Goal: Communication & Community: Answer question/provide support

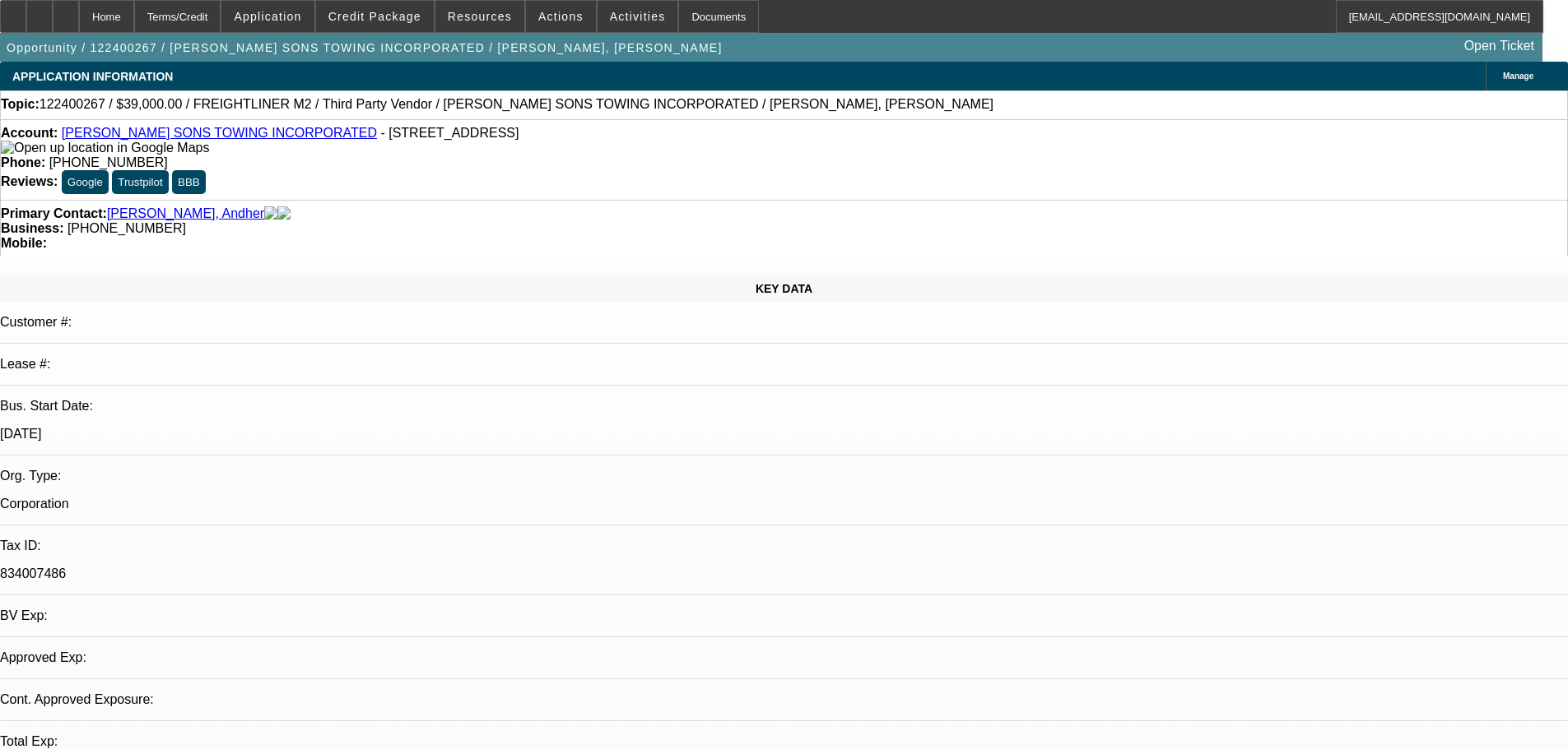
select select "0"
select select "6"
select select "0"
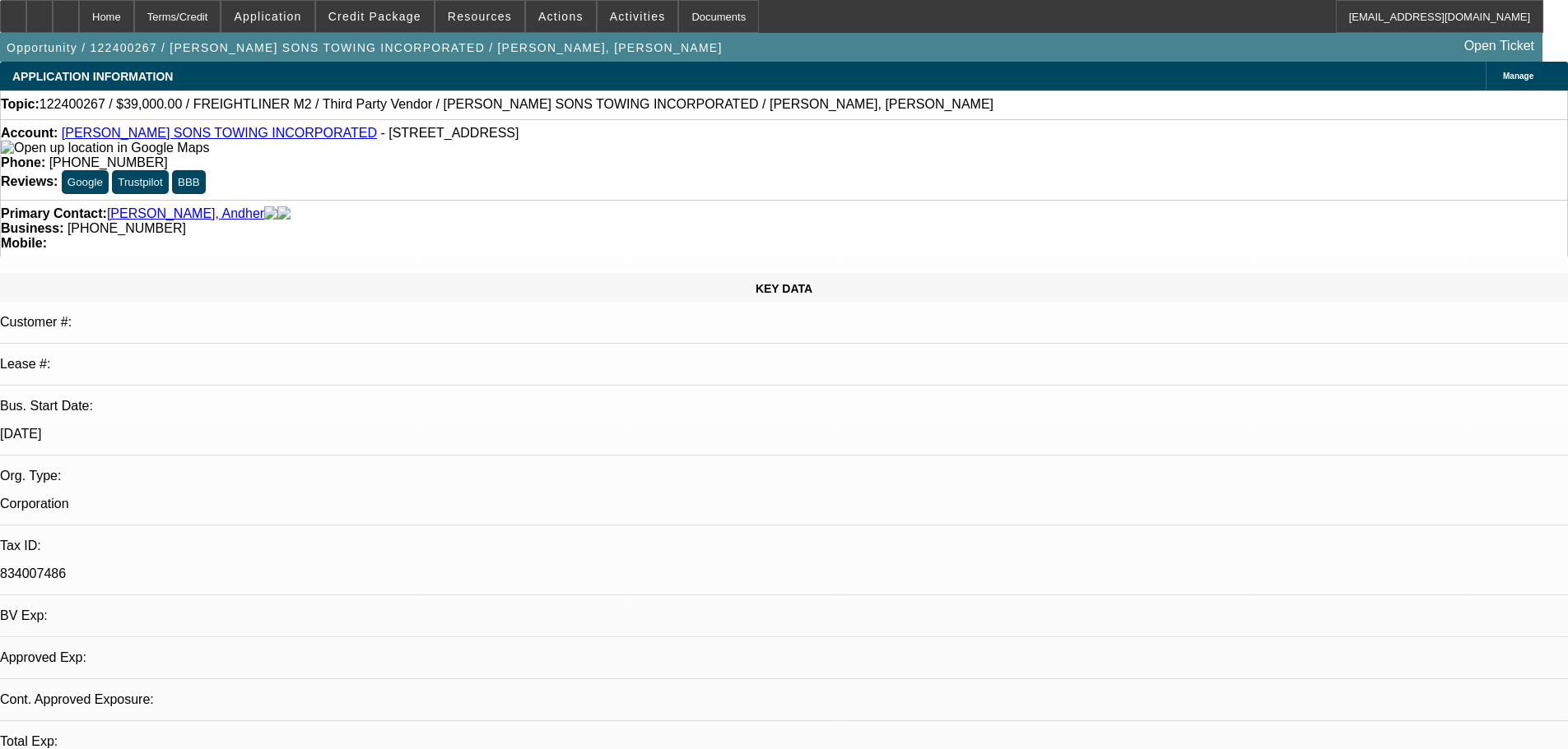
select select "0"
select select "6"
select select "0"
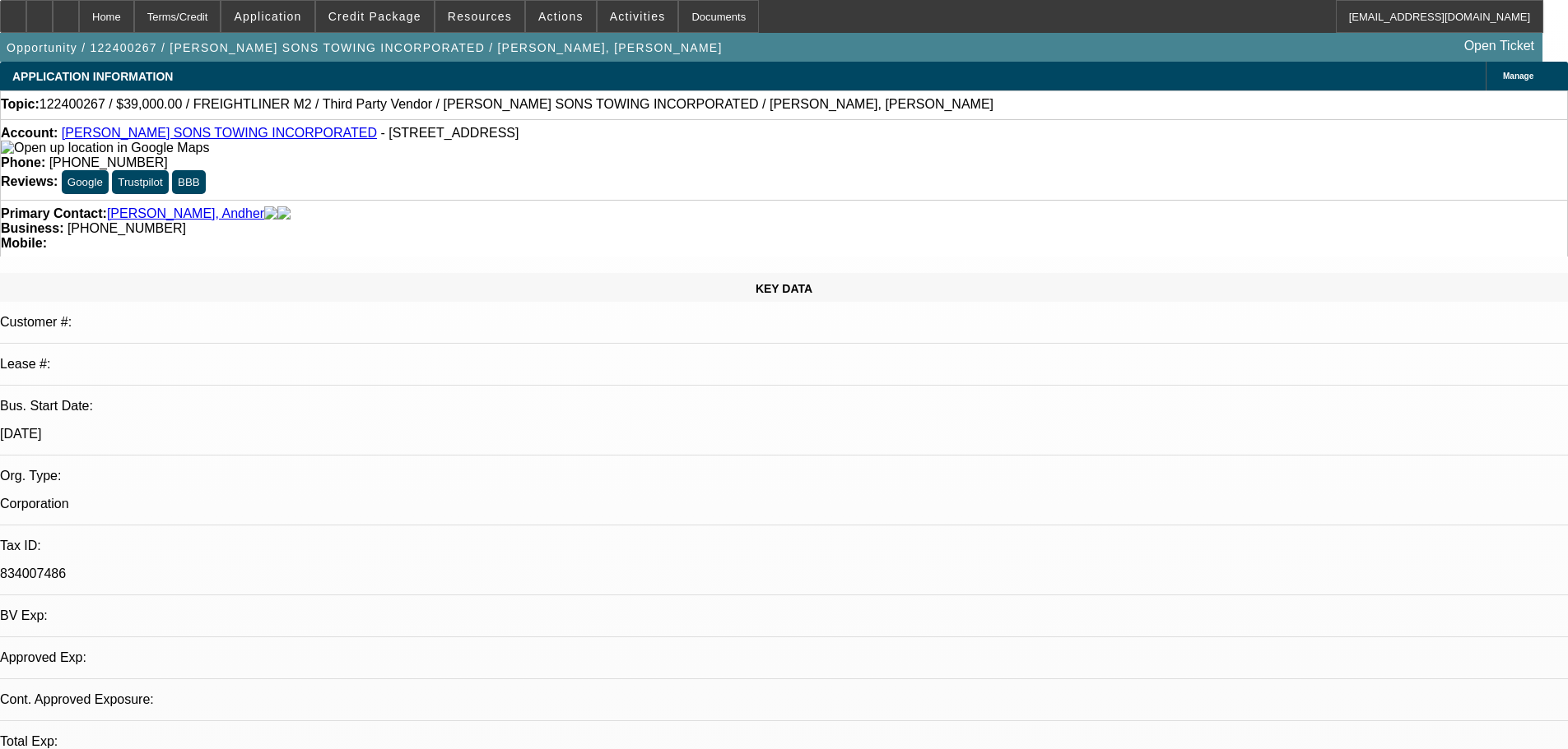
select select "0"
select select "6"
select select "0"
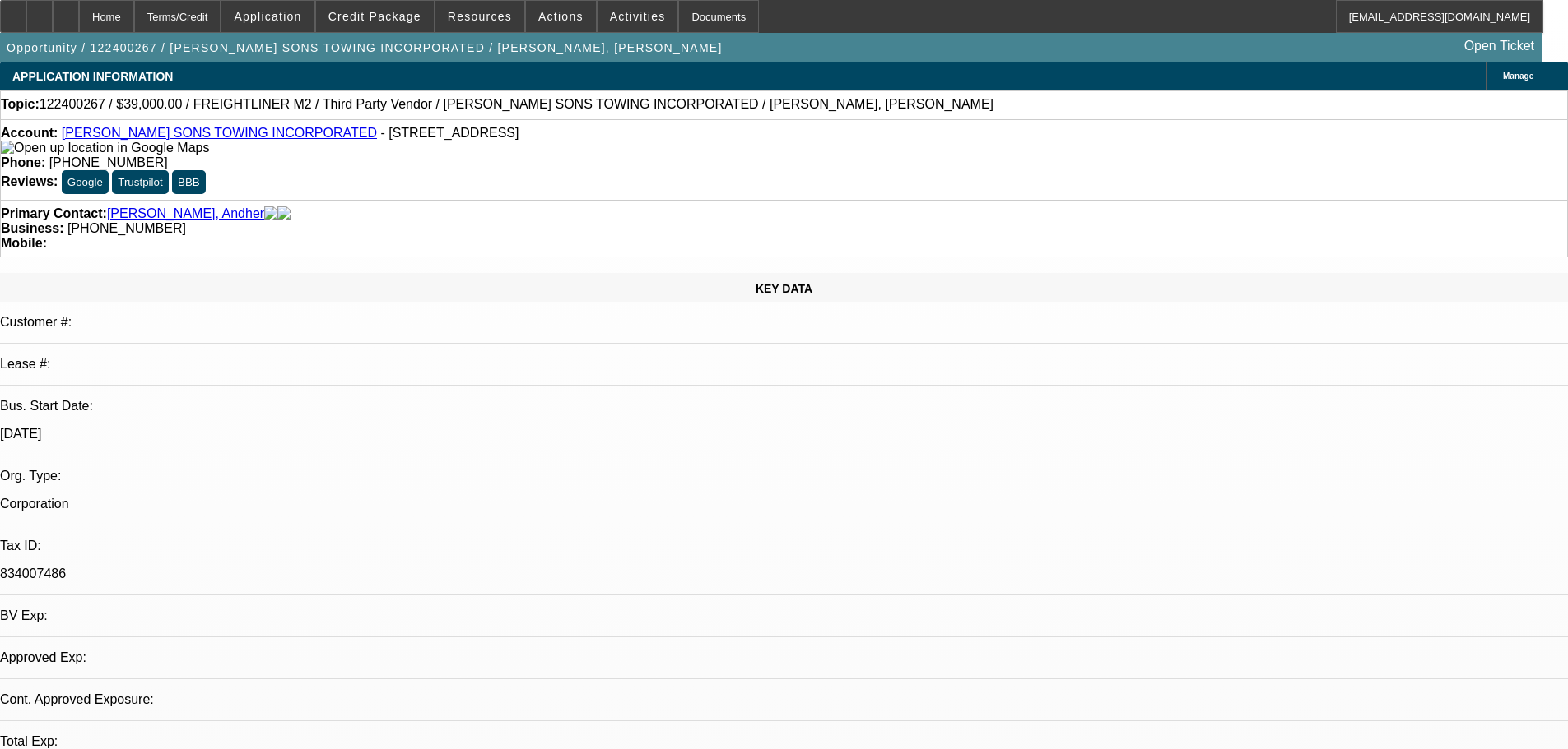
select select "6"
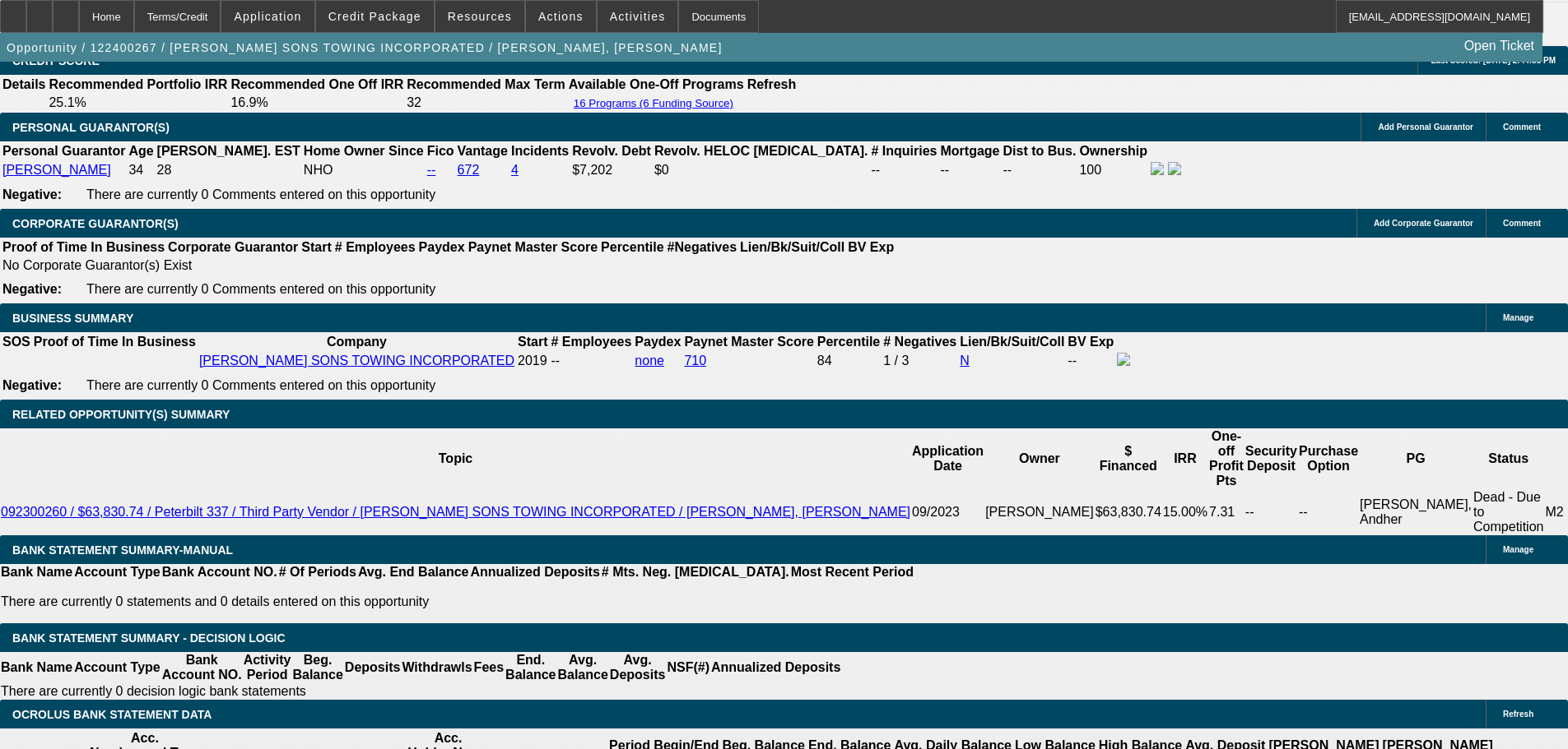
scroll to position [2303, 0]
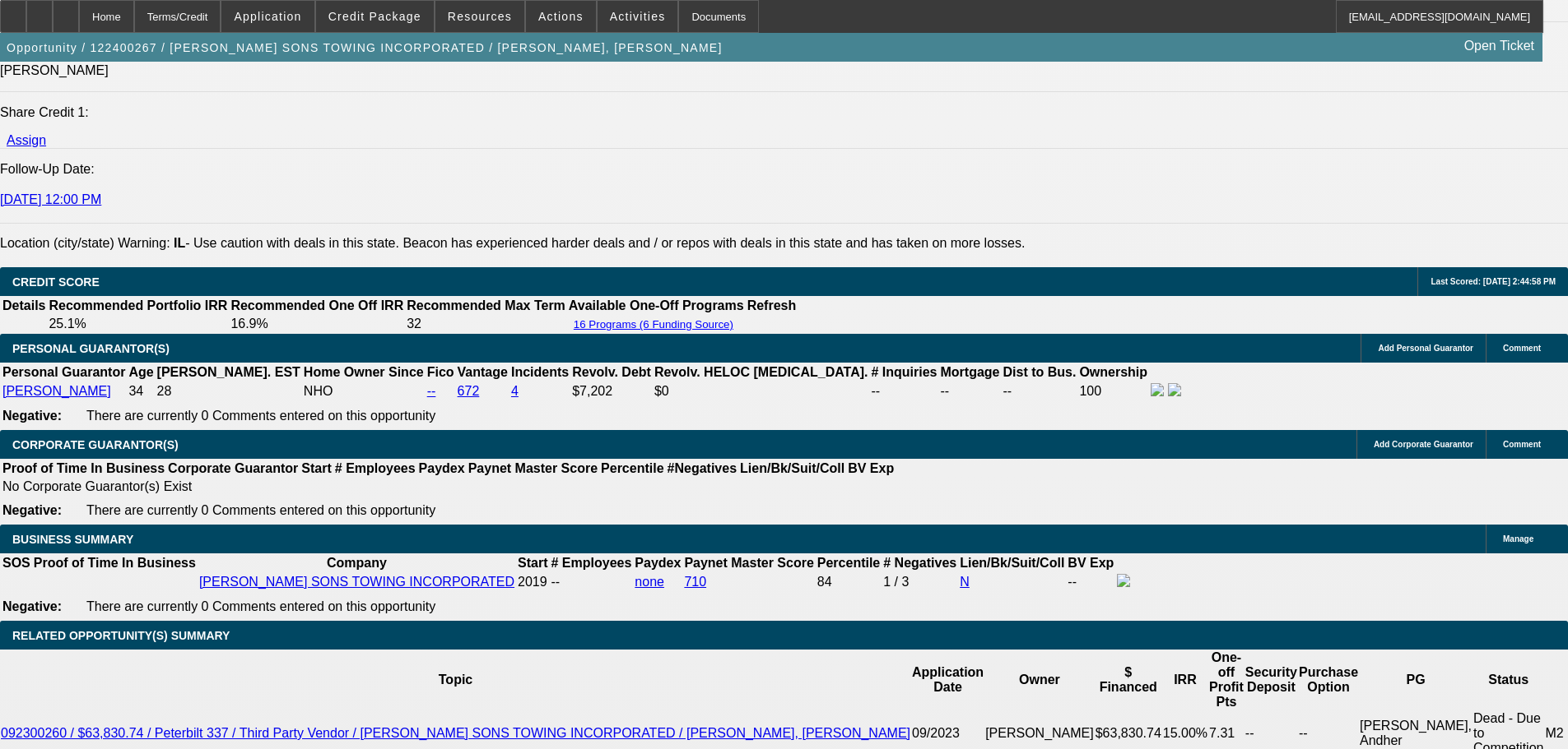
scroll to position [2139, 0]
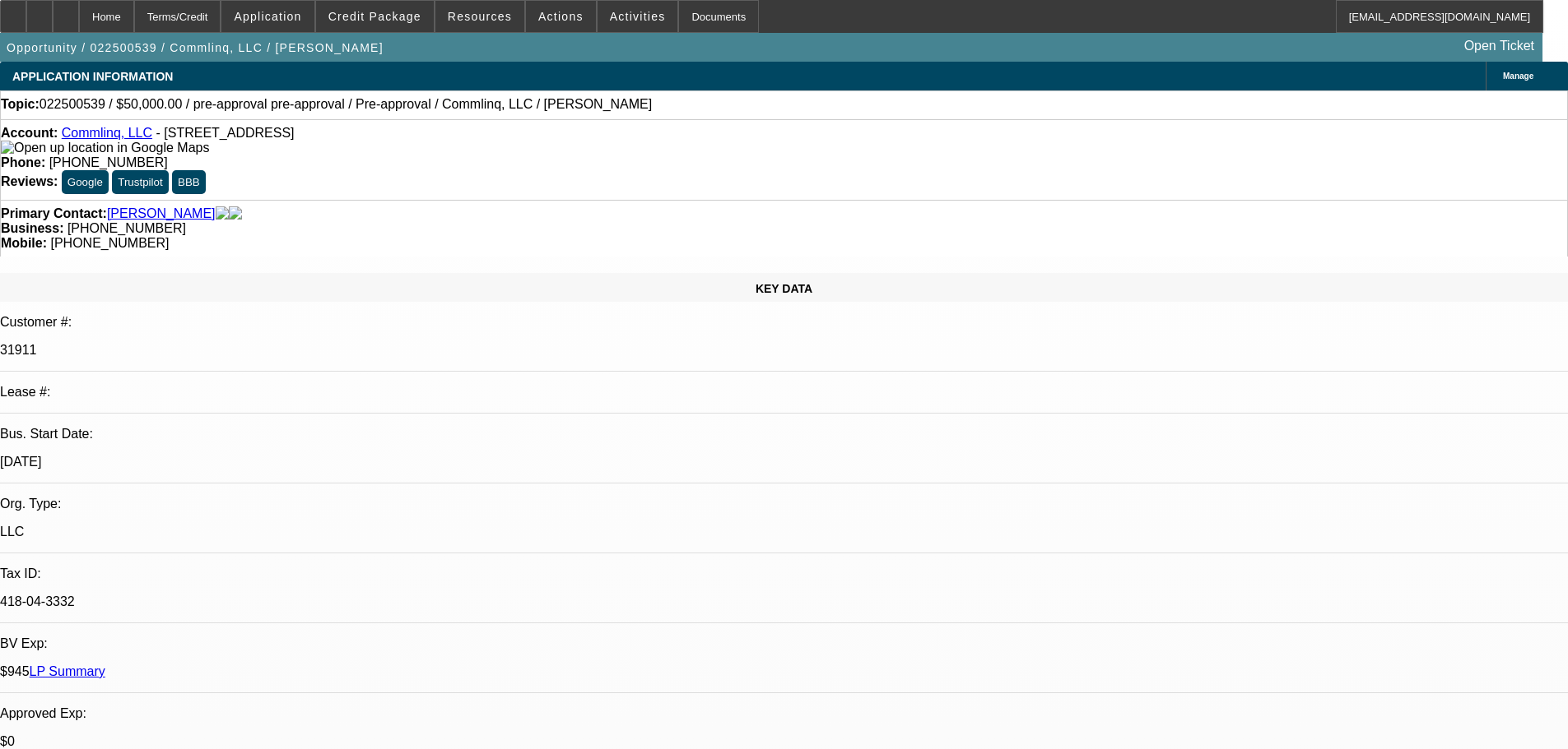
select select "0"
select select "6"
select select "0"
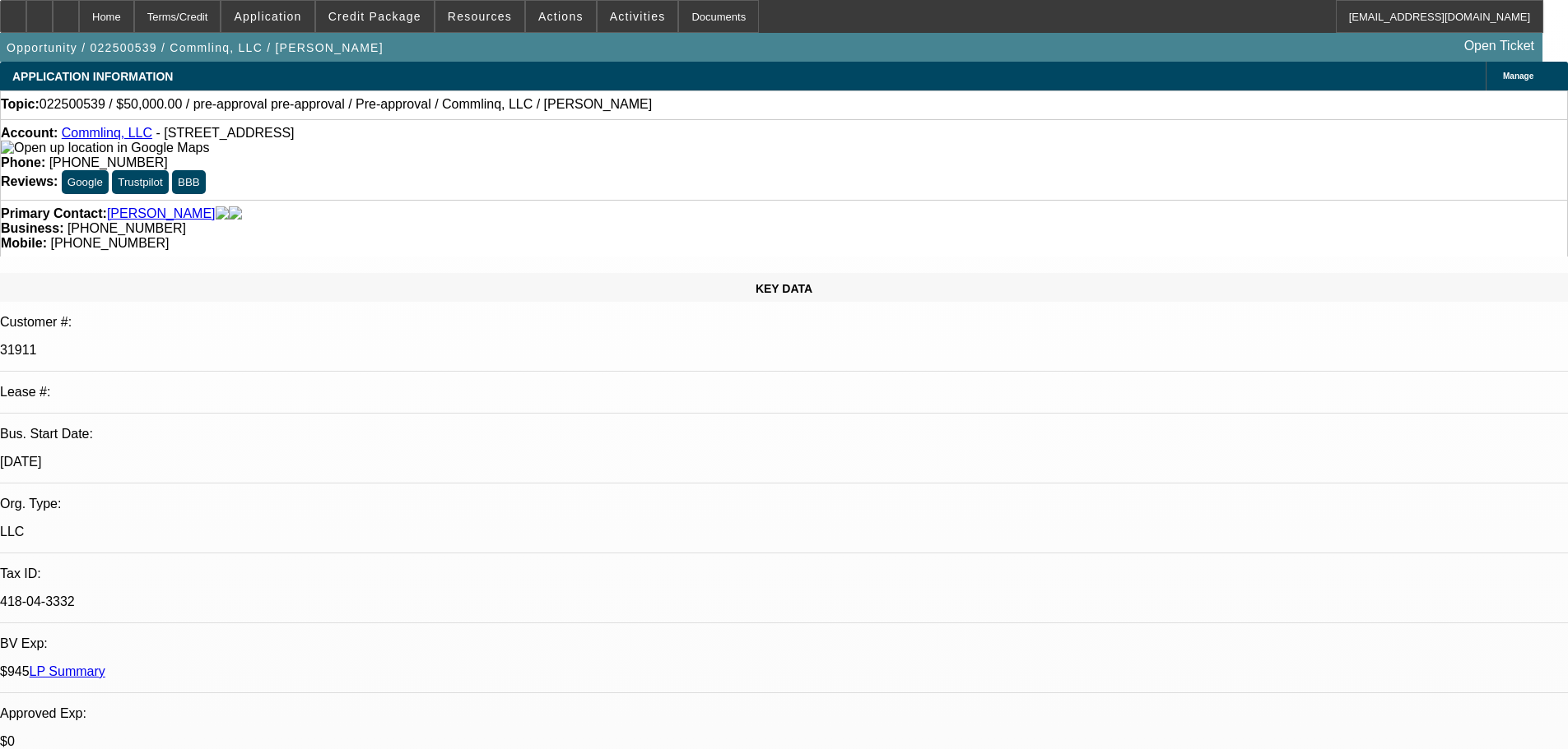
select select "0"
select select "6"
select select "2"
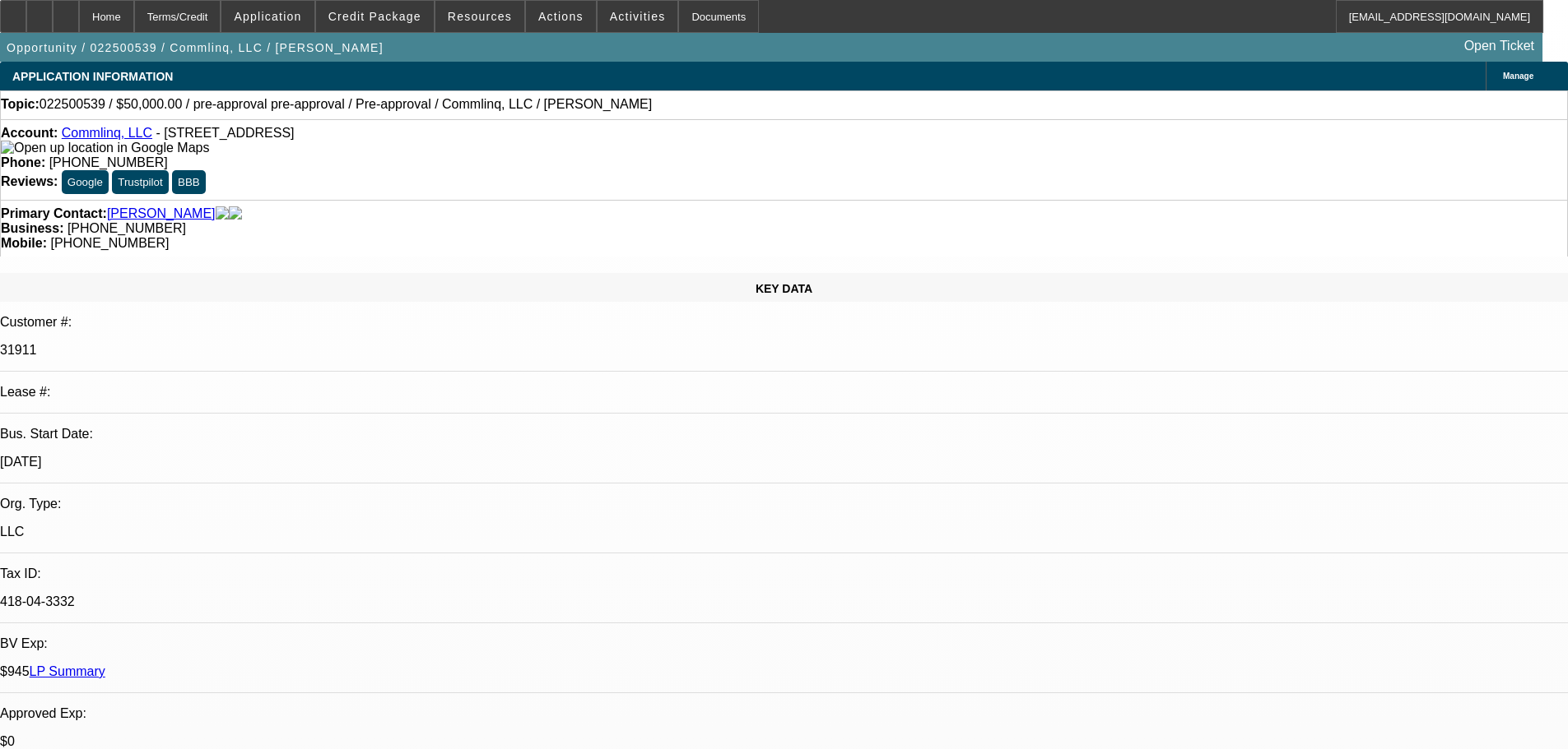
select select "0"
select select "6"
select select "2"
select select "0.1"
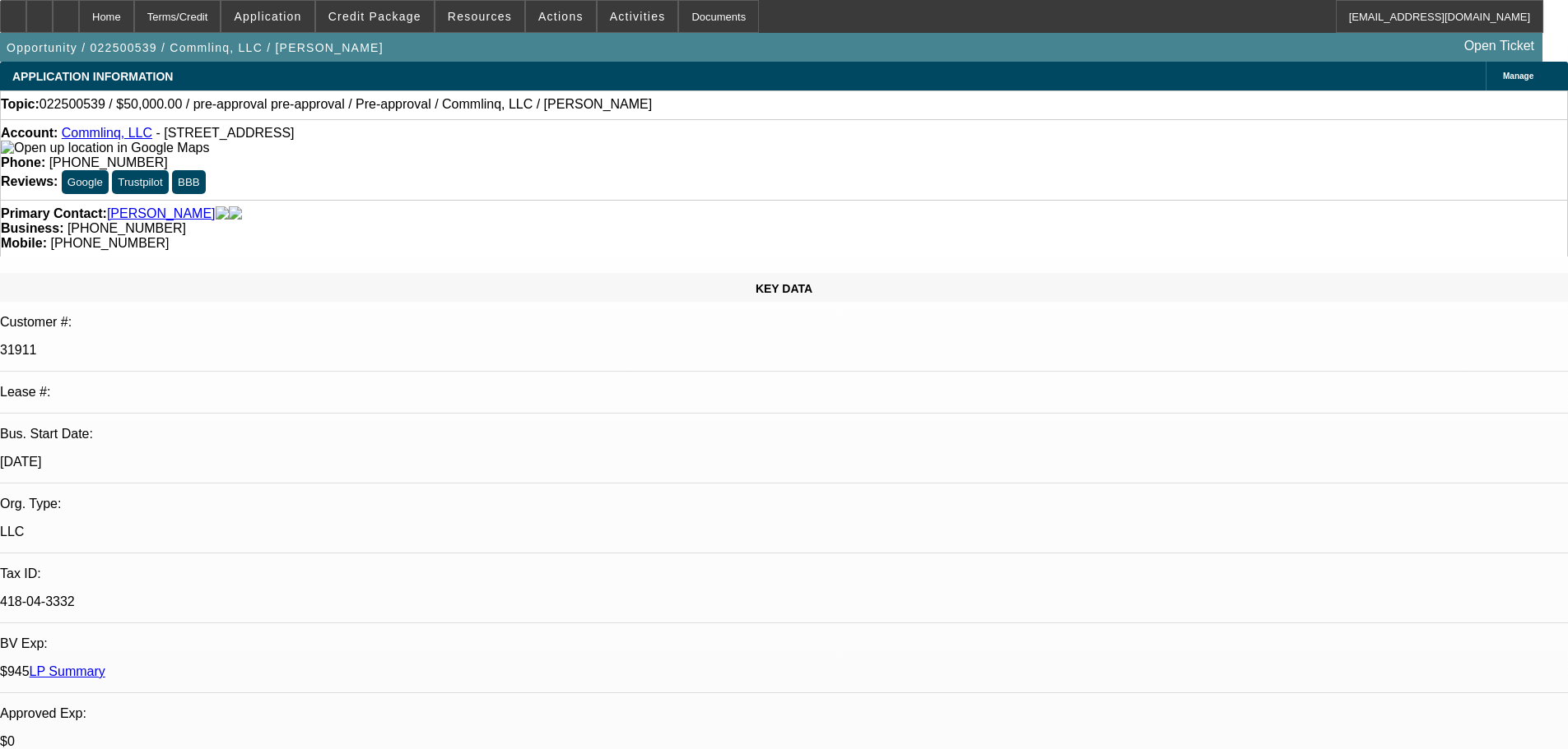
select select "4"
drag, startPoint x: 664, startPoint y: 181, endPoint x: 589, endPoint y: 189, distance: 75.4
click at [589, 221] on div "Business: (205) 432-7929" at bounding box center [784, 228] width 1566 height 15
copy span "(205) 432-7929"
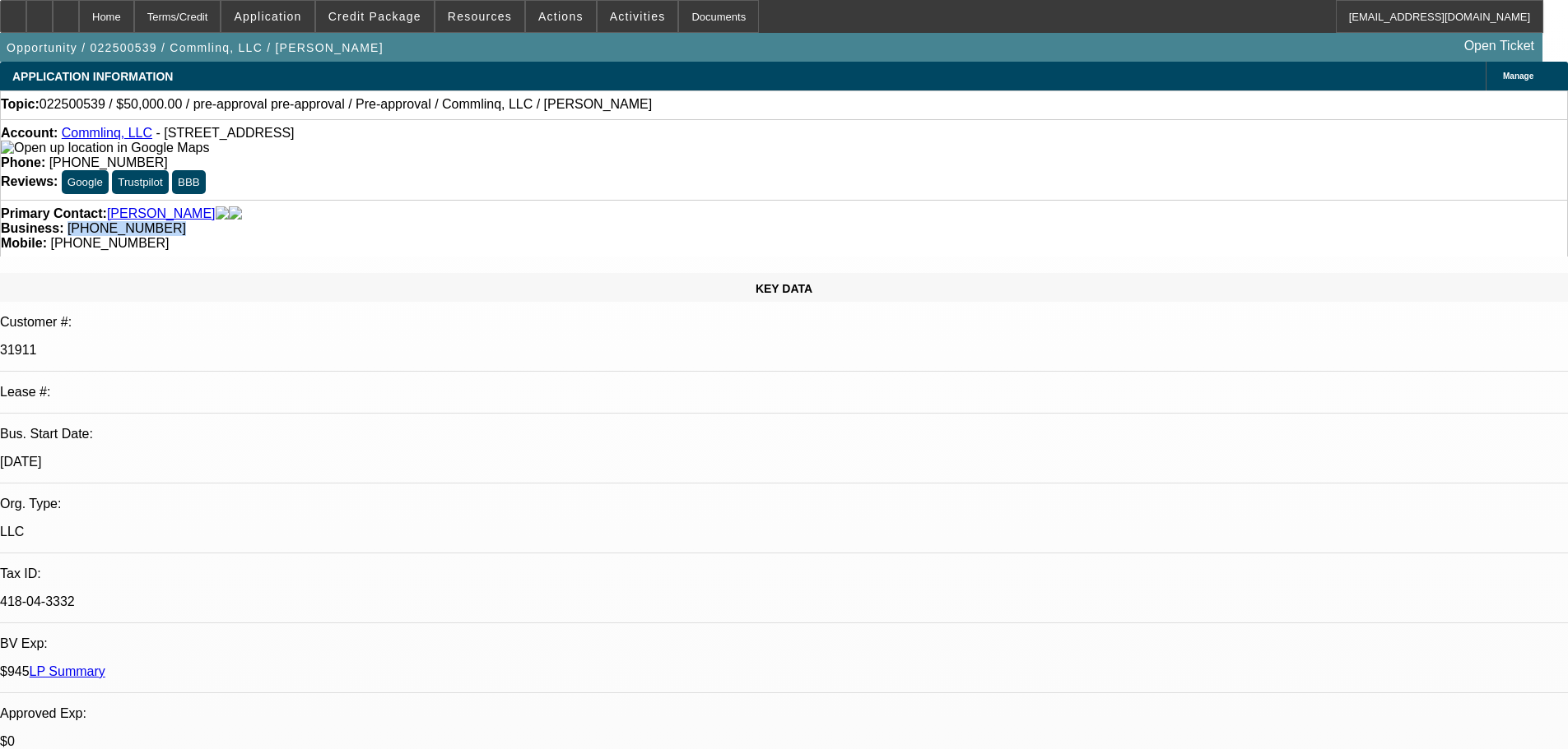
scroll to position [334, 0]
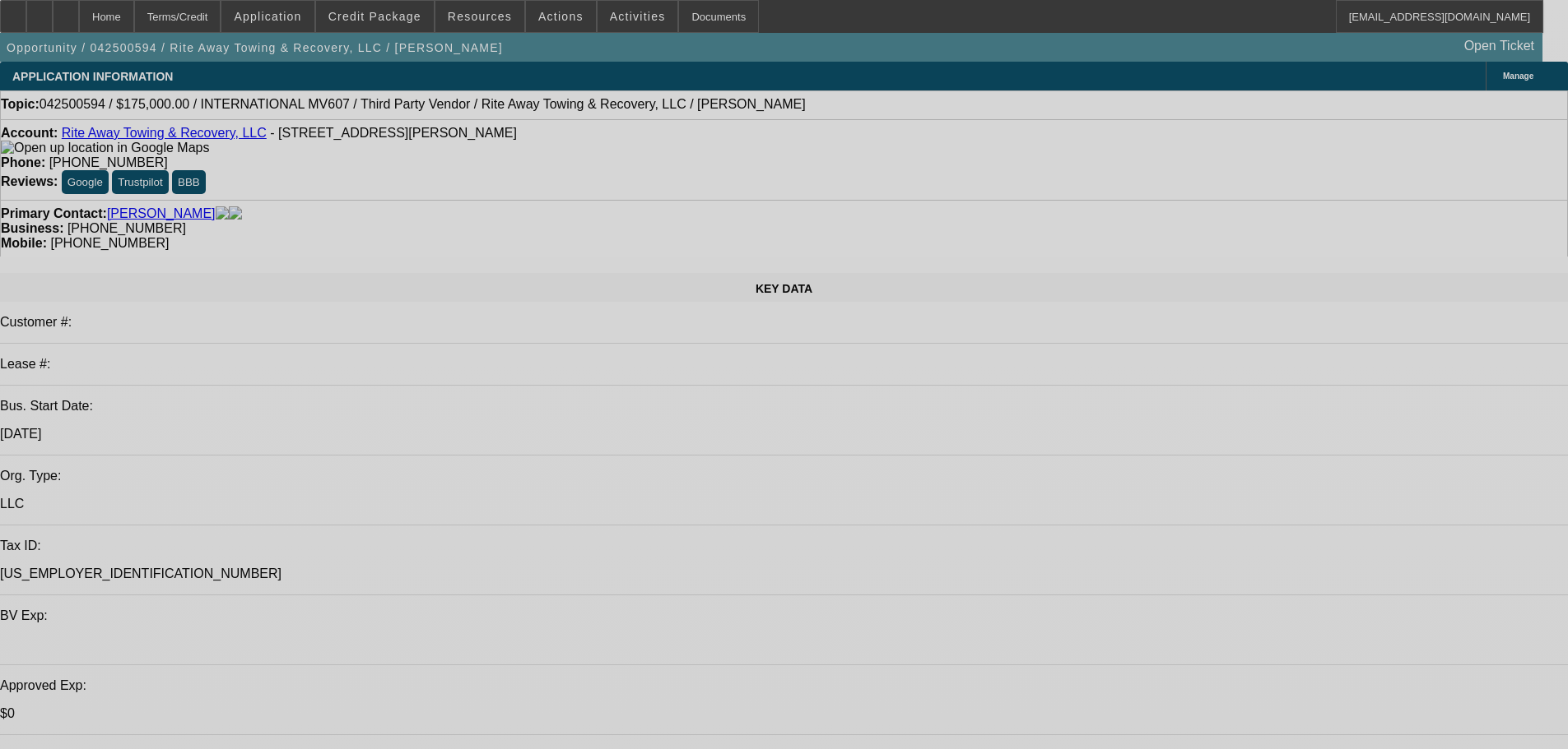
select select "0"
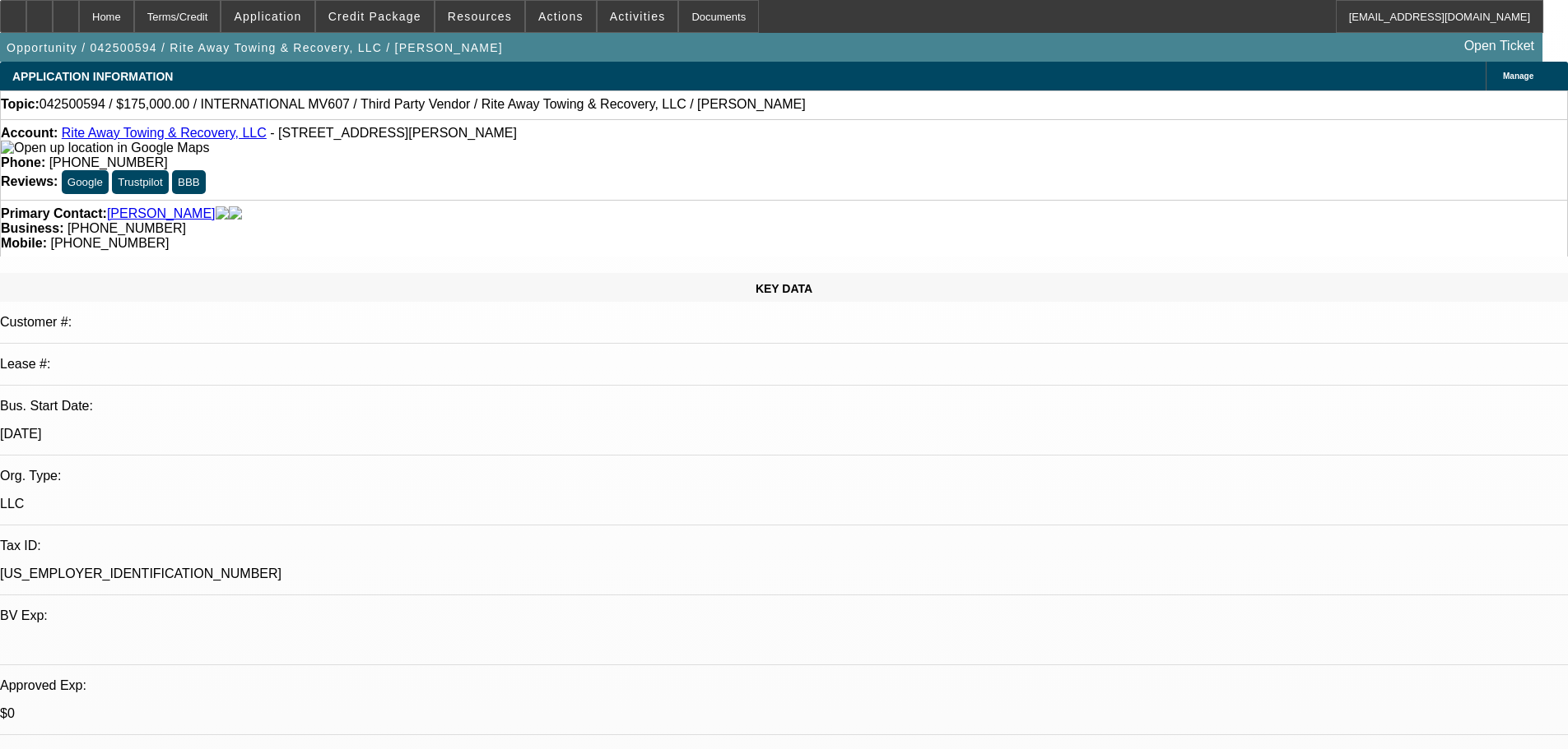
select select "0"
select select "6"
select select "0"
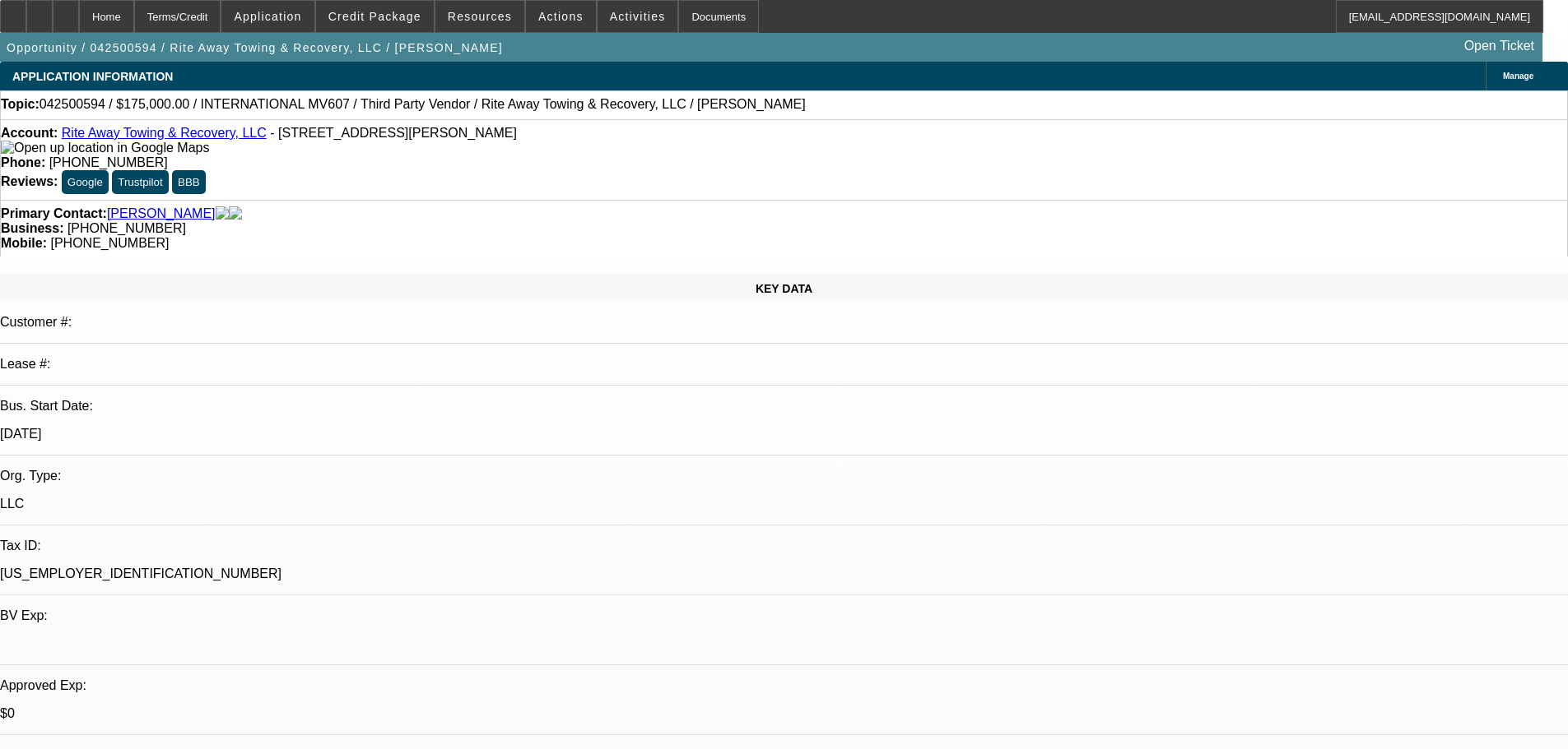
select select "0"
select select "6"
select select "0"
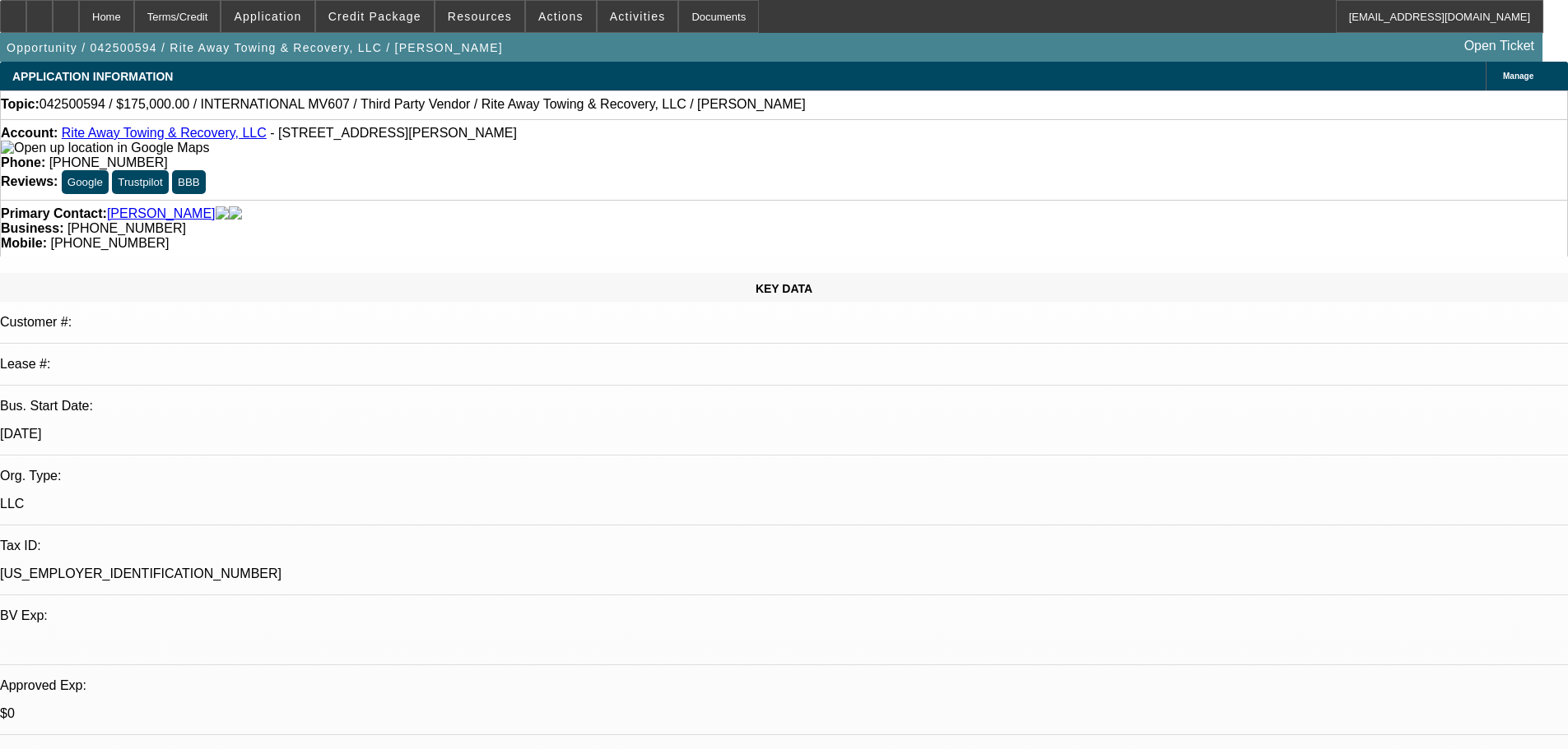
select select "6"
select select "0"
select select "6"
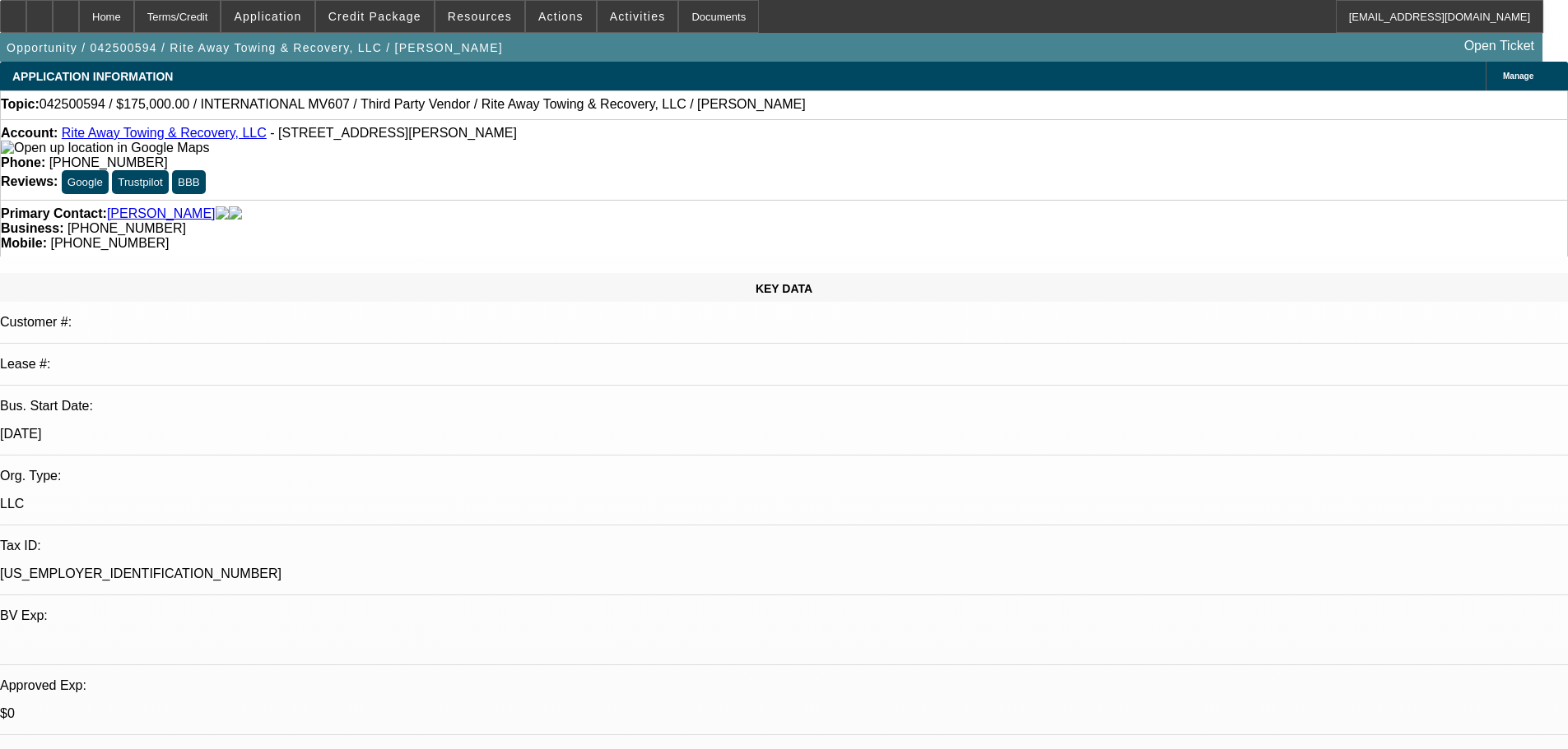
drag, startPoint x: 649, startPoint y: 139, endPoint x: 483, endPoint y: 34, distance: 196.4
click at [572, 155] on div "Phone: (917) 361-0493" at bounding box center [784, 162] width 1566 height 15
drag, startPoint x: 1176, startPoint y: 236, endPoint x: 1241, endPoint y: 235, distance: 65.0
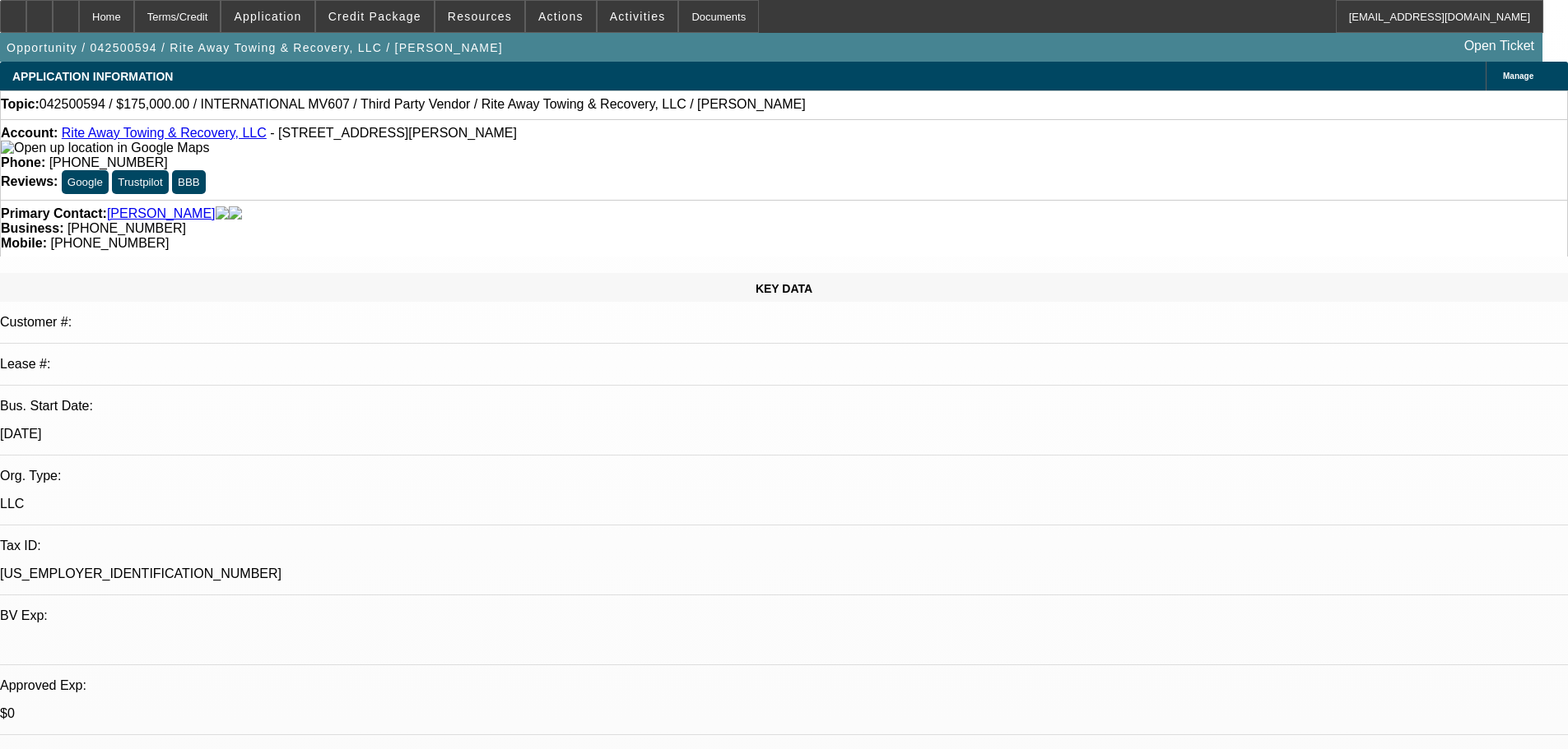
copy b "(646) 912-3811"
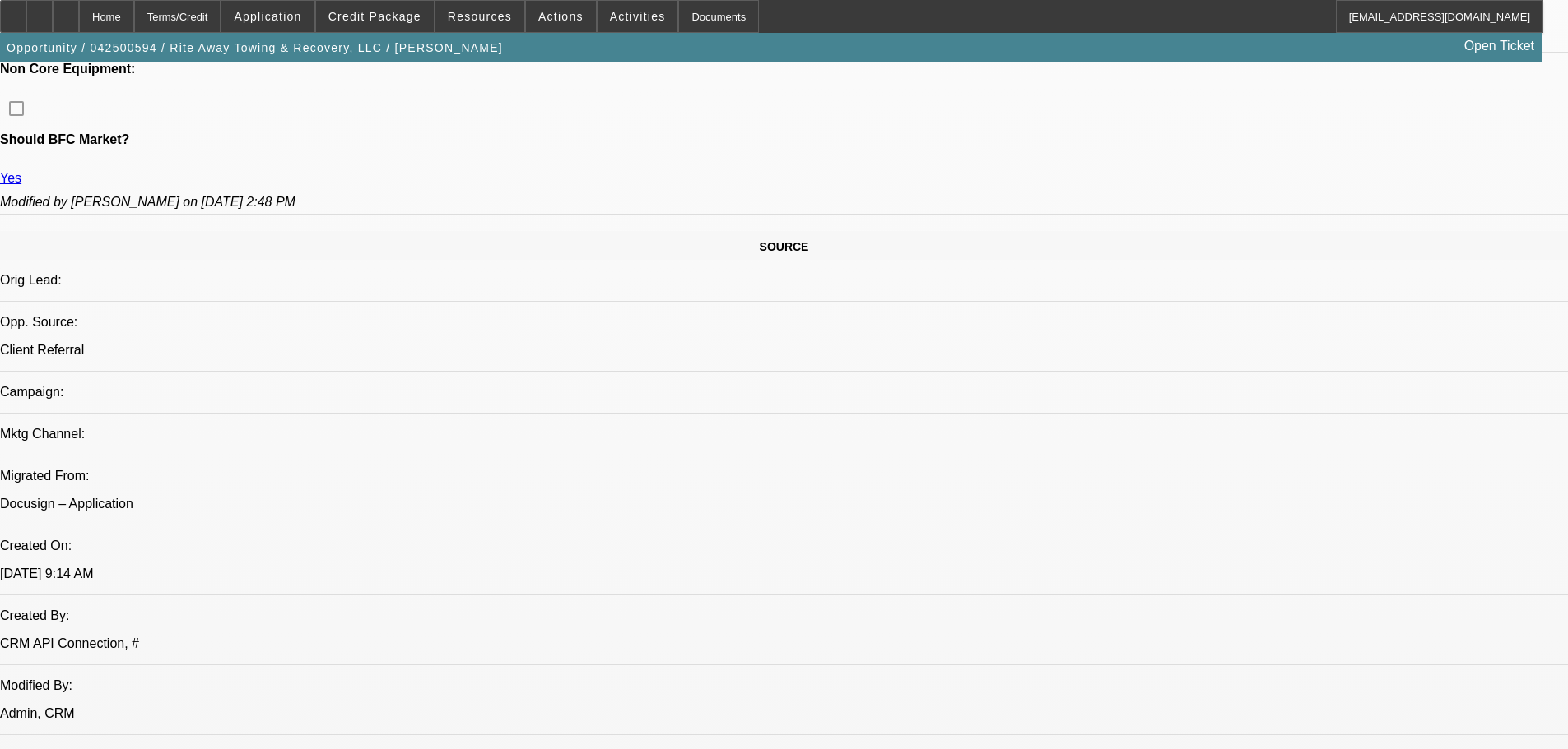
scroll to position [658, 0]
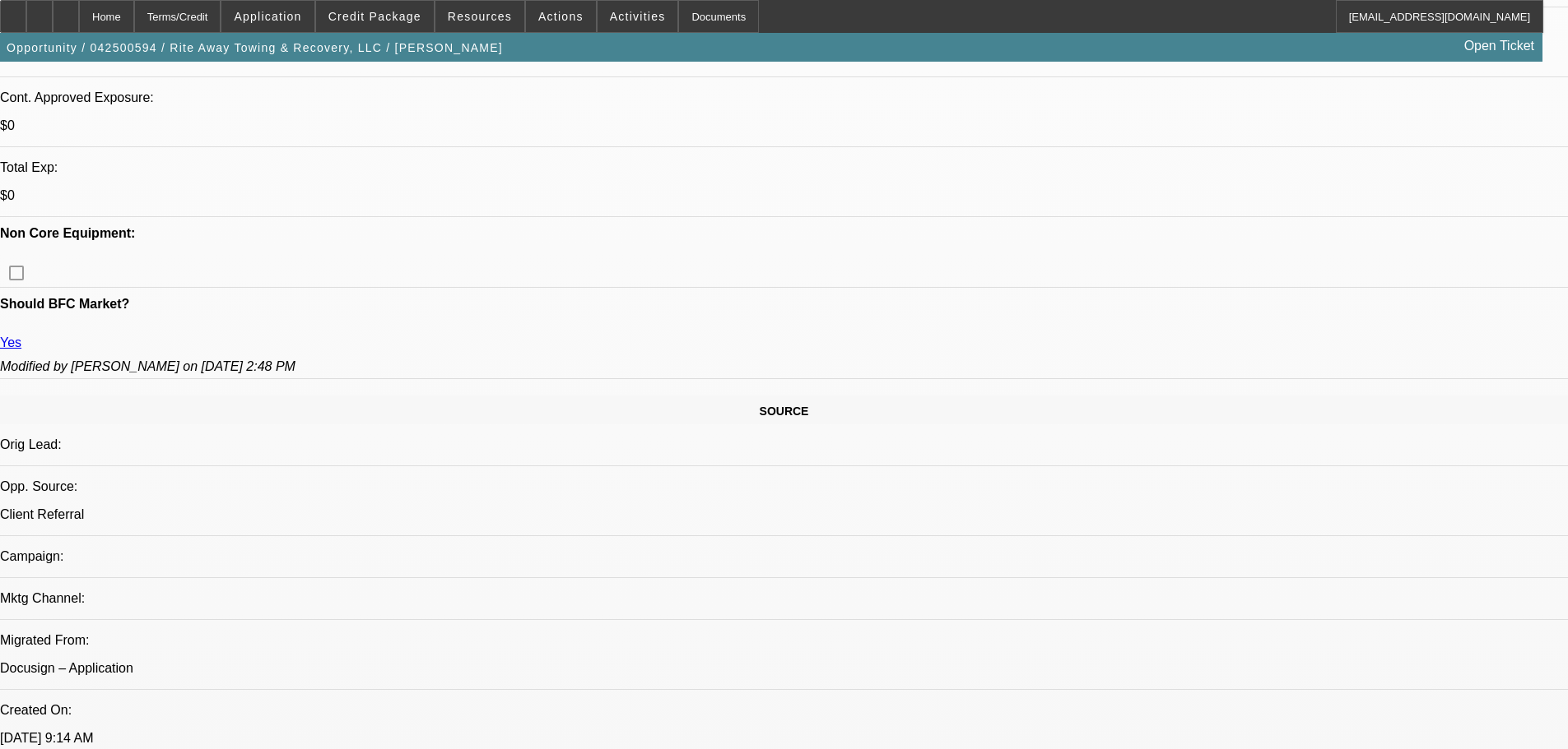
click at [545, 15] on span "Actions" at bounding box center [560, 16] width 45 height 13
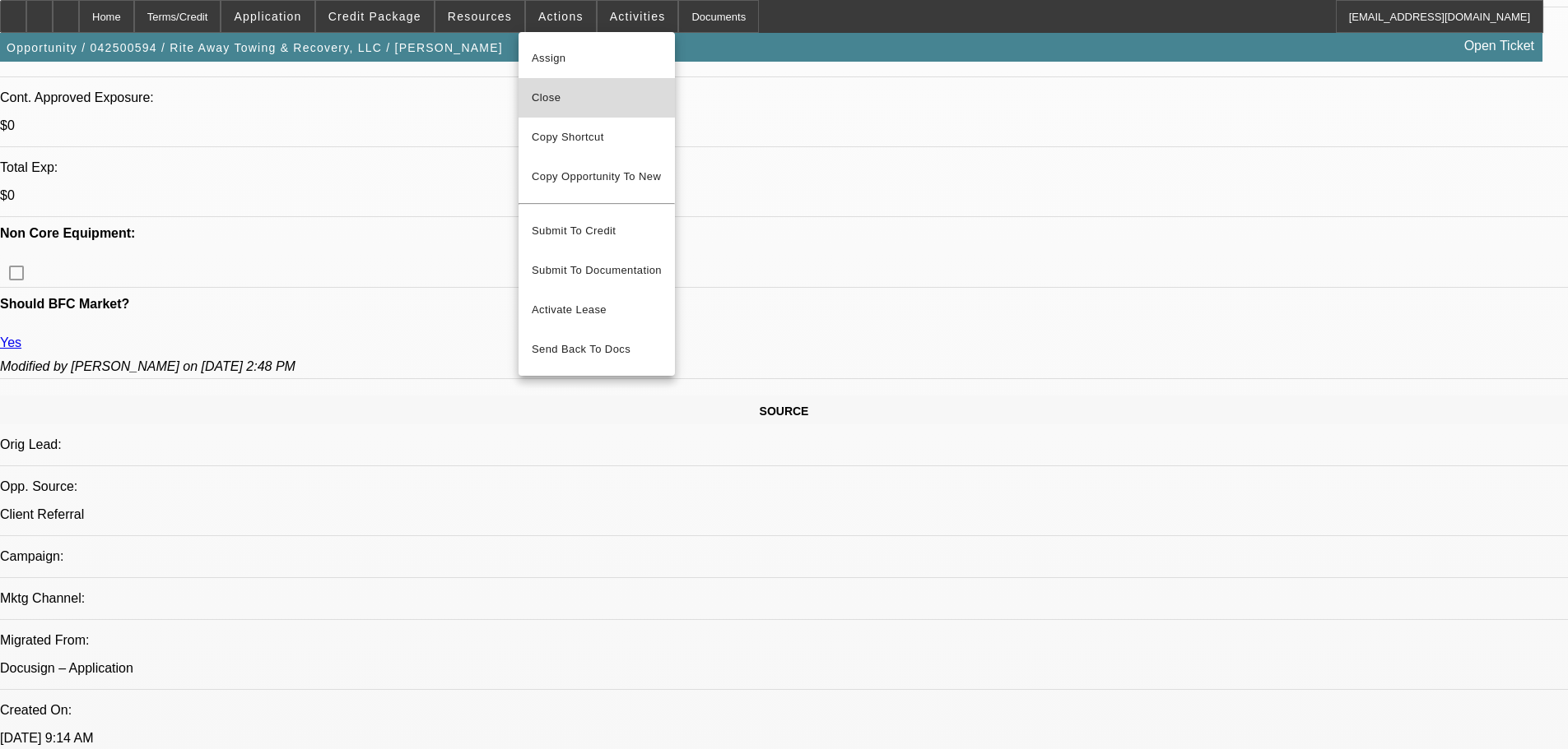
click at [590, 98] on span "Close" at bounding box center [597, 98] width 130 height 20
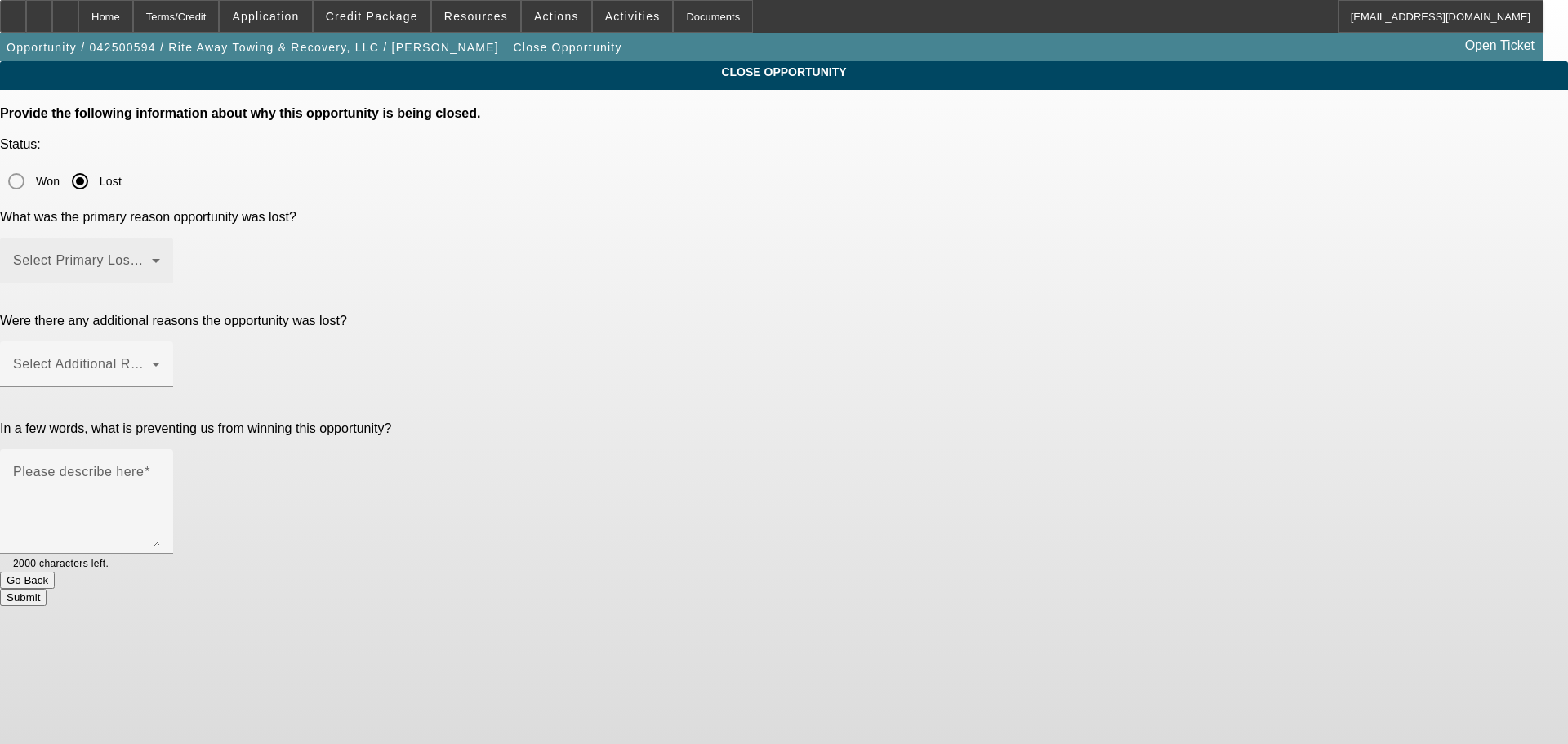
click at [160, 237] on div "Select Primary Lost Reason" at bounding box center [87, 260] width 147 height 46
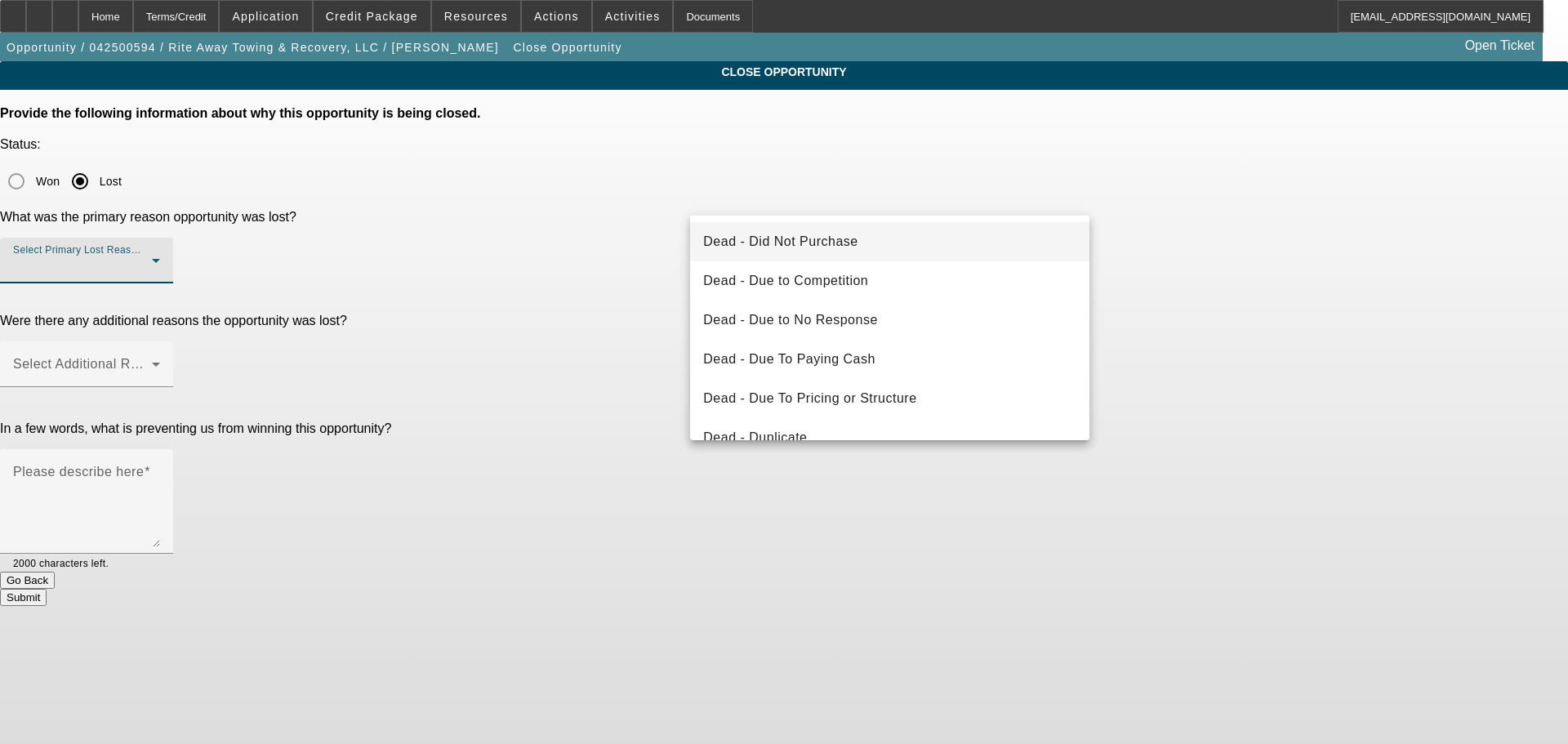
click at [912, 250] on mat-option "Dead - Did Not Purchase" at bounding box center [890, 242] width 399 height 39
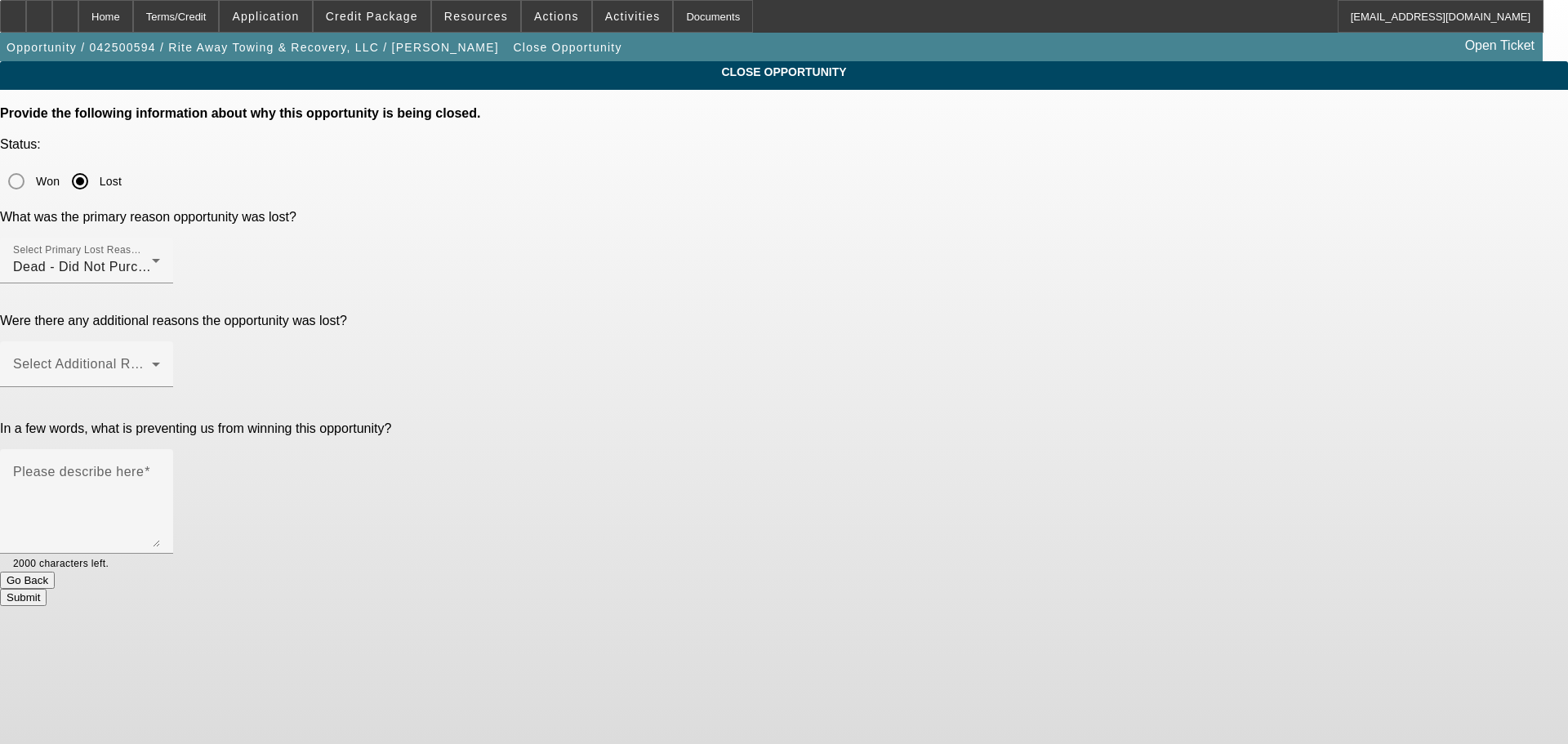
click at [1197, 272] on div "CLOSE OPPORTUNITY Provide the following information about why this opportunity …" at bounding box center [784, 333] width 1568 height 545
click at [160, 342] on div "Select Additional Reasons" at bounding box center [87, 365] width 147 height 46
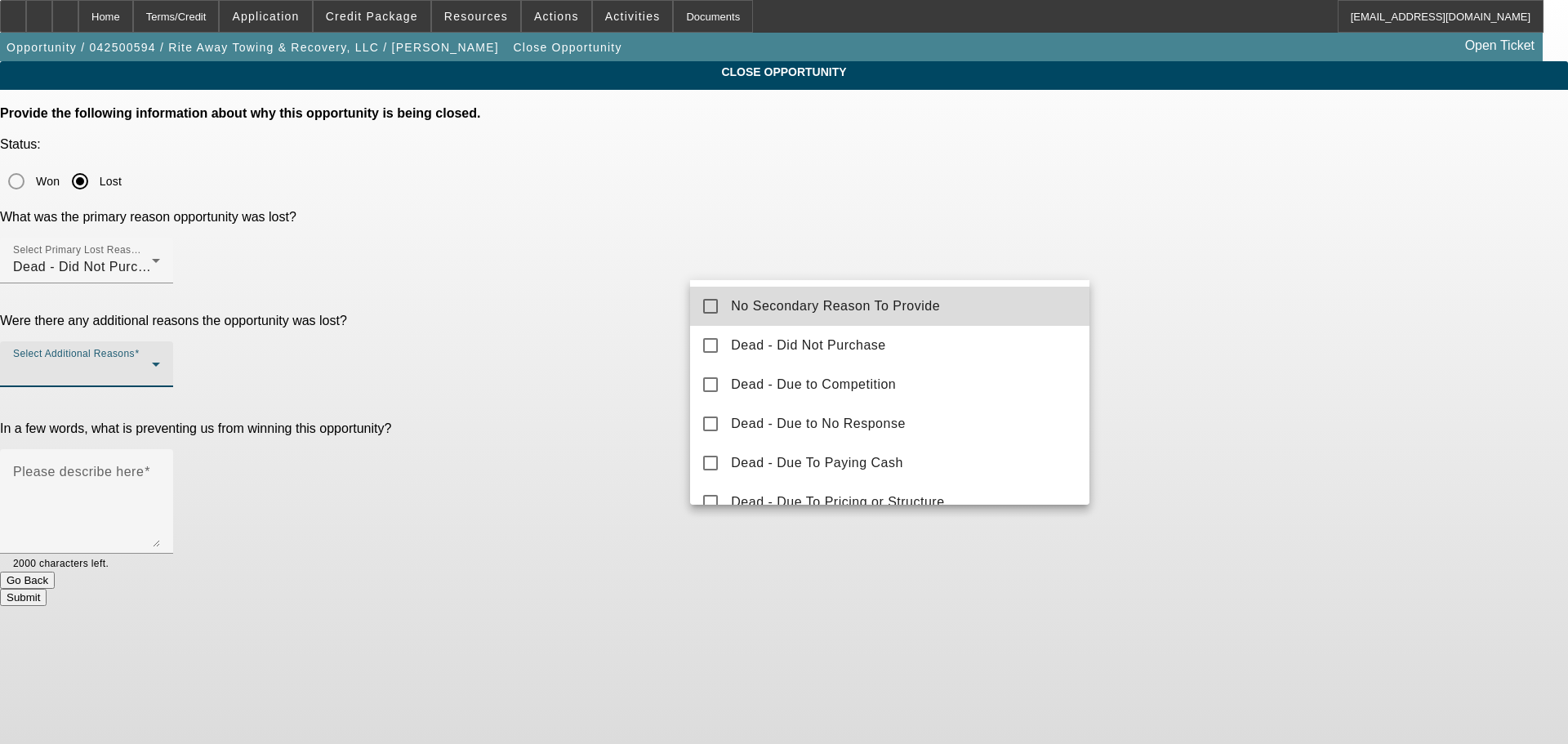
click at [1000, 305] on mat-option "No Secondary Reason To Provide" at bounding box center [890, 306] width 399 height 39
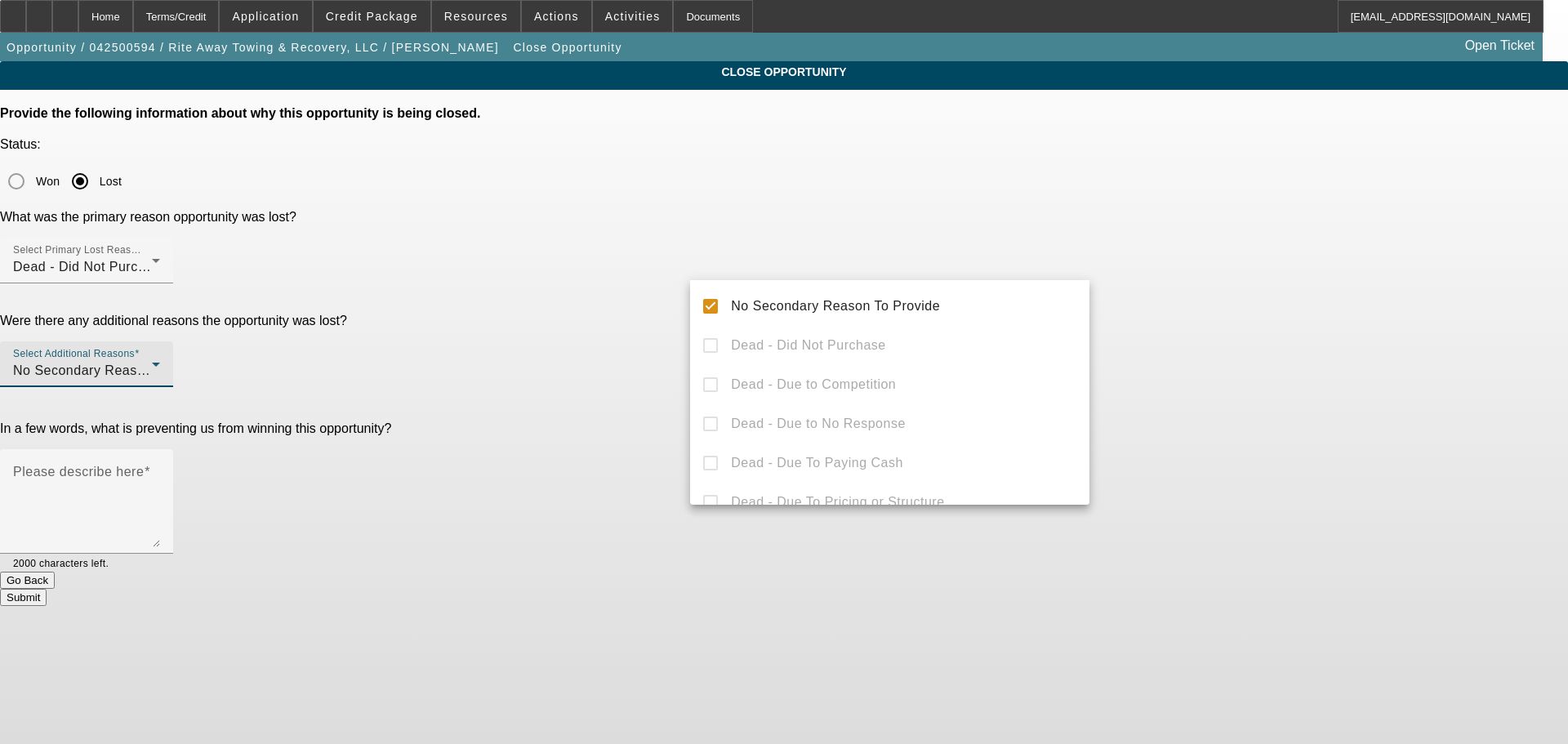
click at [1331, 262] on div at bounding box center [784, 372] width 1568 height 744
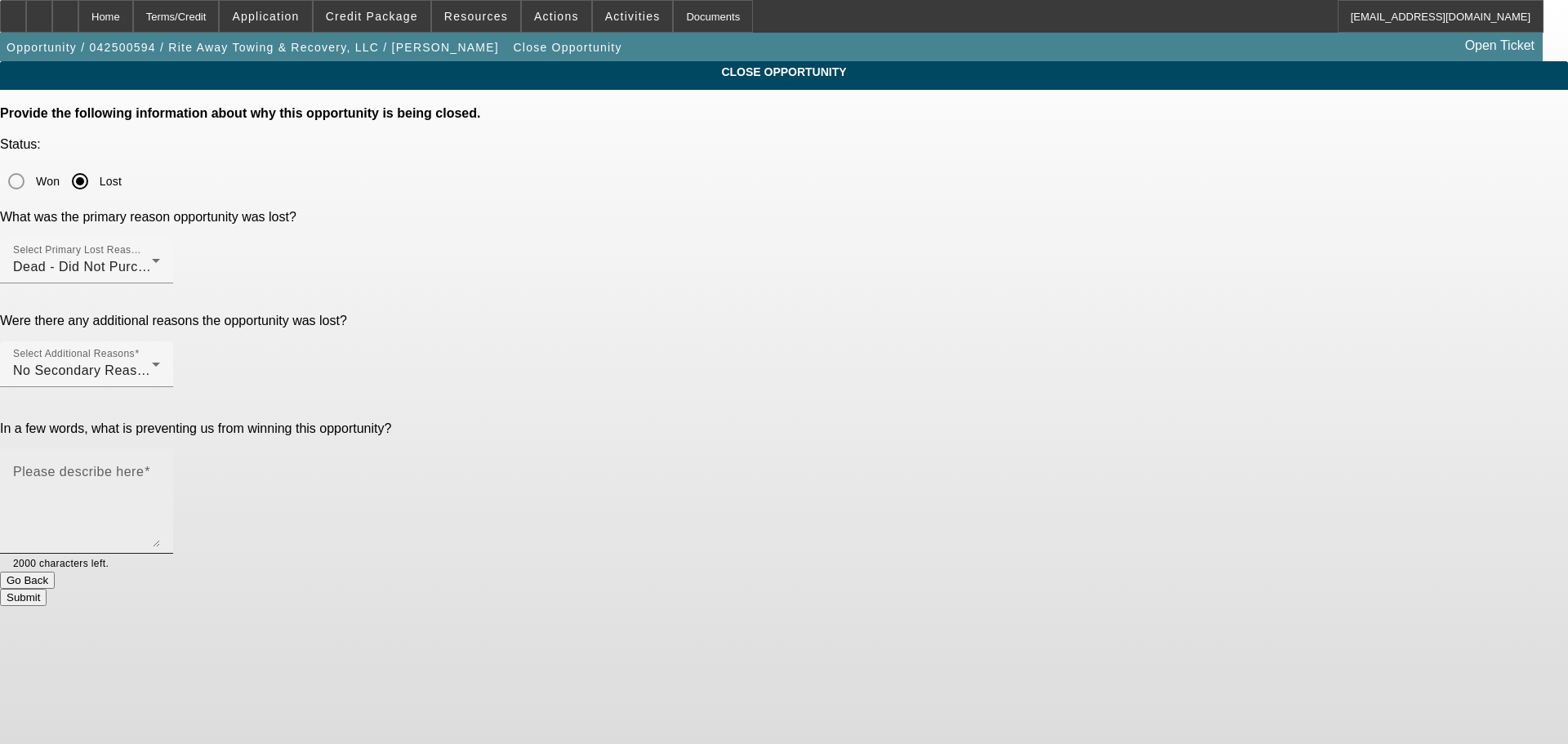
click at [143, 465] on mat-label "Please describe here" at bounding box center [79, 472] width 131 height 14
click at [160, 469] on textarea "Please describe here" at bounding box center [87, 508] width 147 height 79
click at [160, 469] on textarea "Truck sold to someone cash. Has no need for another at the moment." at bounding box center [87, 508] width 147 height 79
click at [160, 469] on textarea "Truck he wanted sold to someone cash. Has no need for another at the moment." at bounding box center [87, 508] width 147 height 79
type textarea "Truck he wanted sold to someone cash. Has no need for another at the moment."
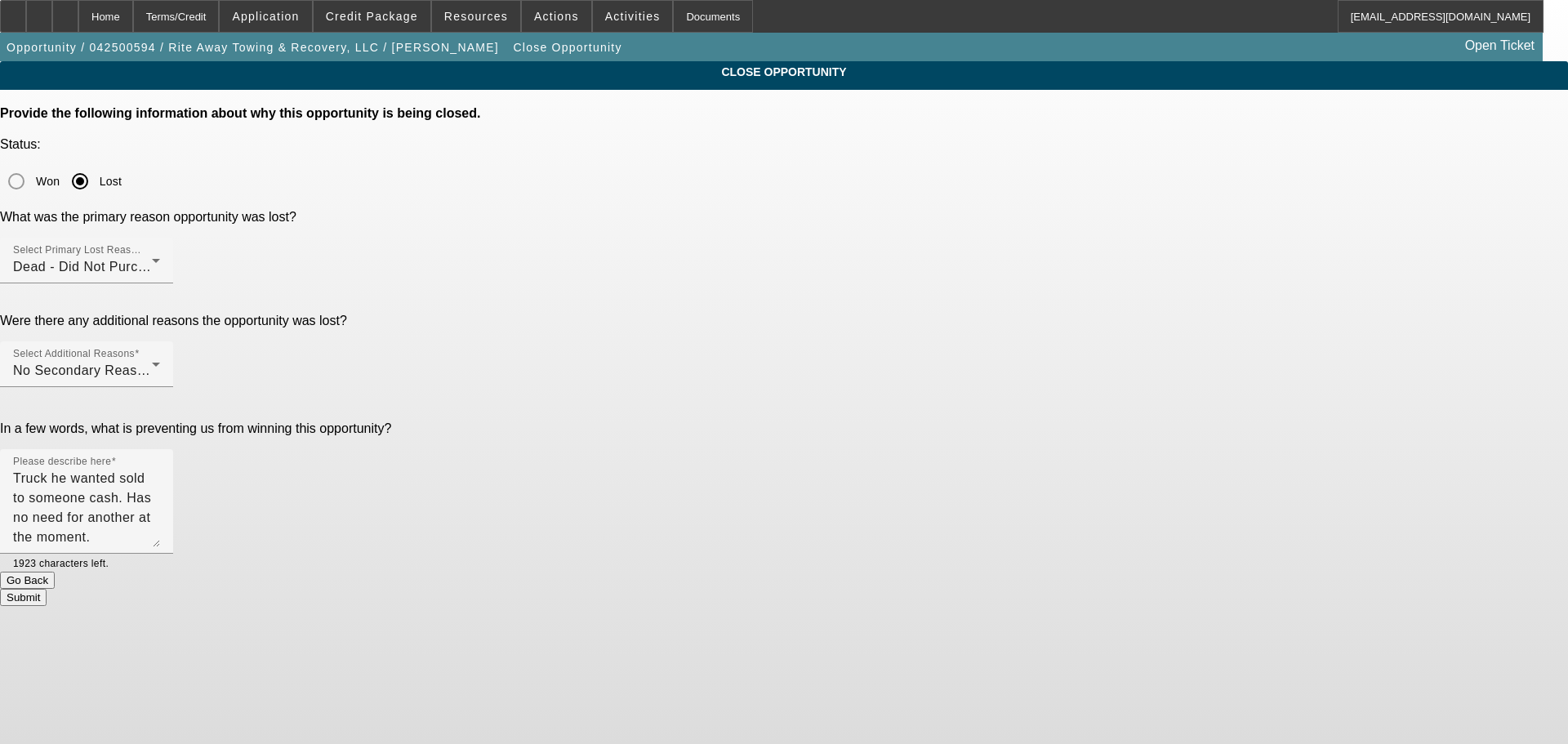
click at [47, 589] on button "Submit" at bounding box center [23, 597] width 47 height 17
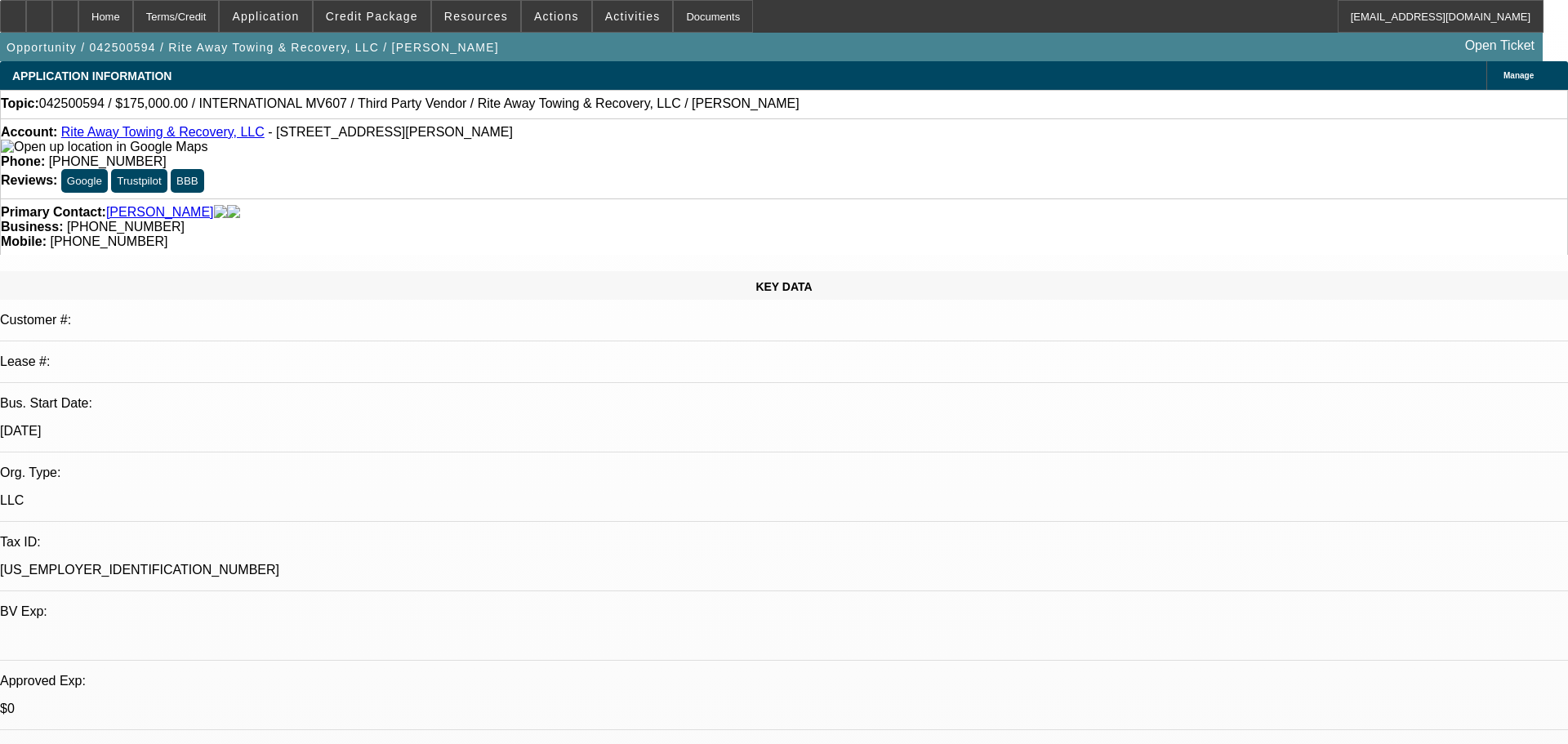
select select "0"
select select "6"
select select "0"
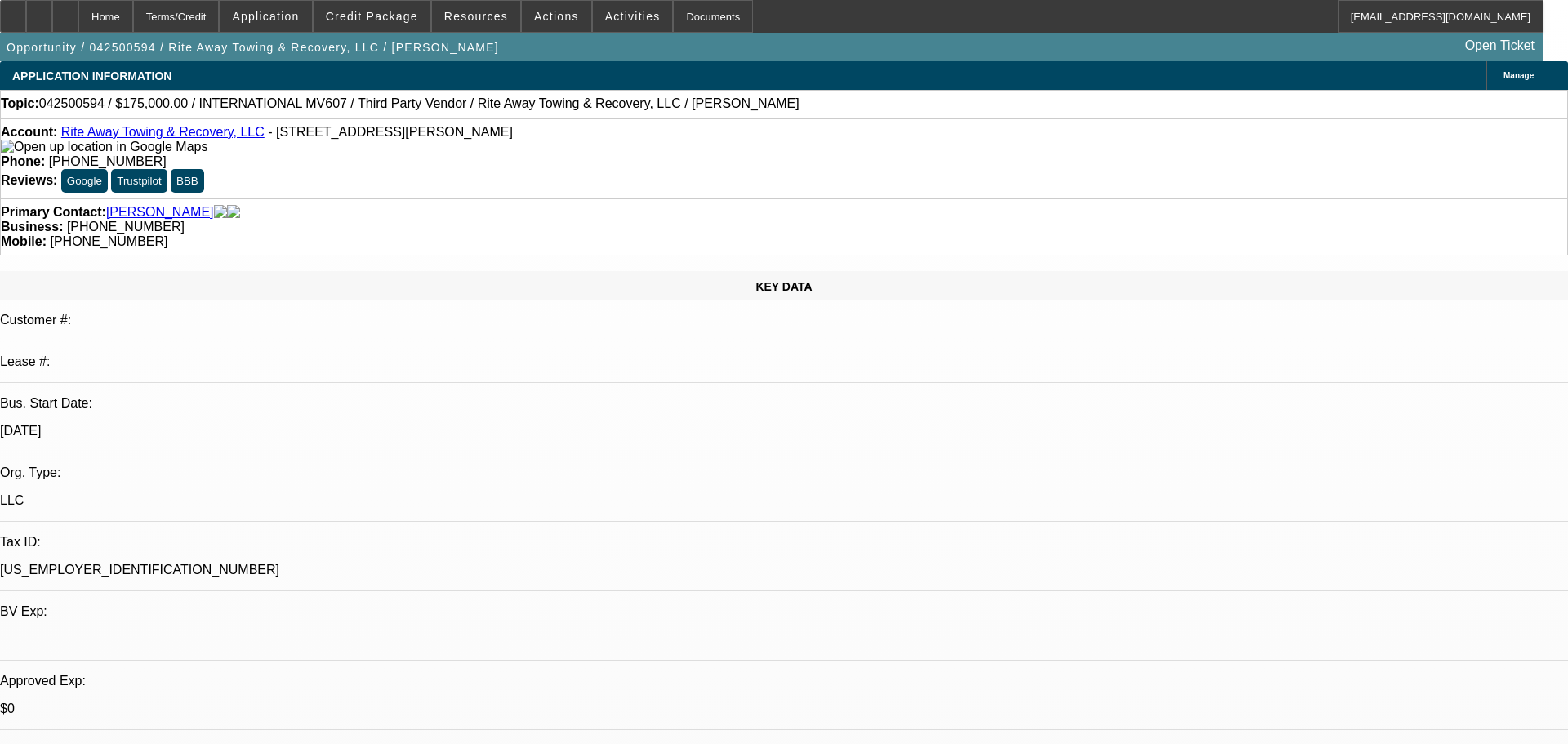
select select "0"
select select "6"
select select "0"
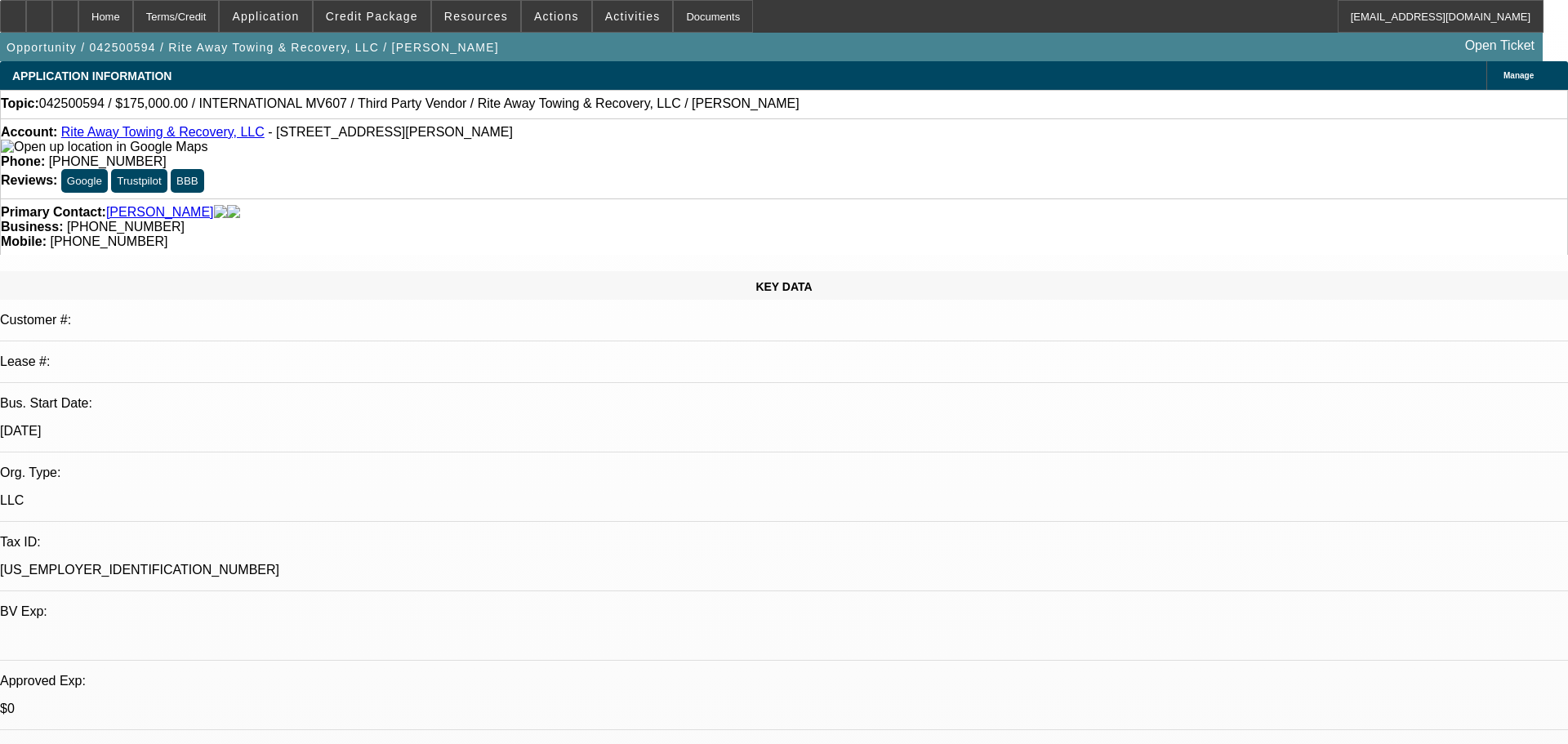
select select "0"
select select "6"
select select "0"
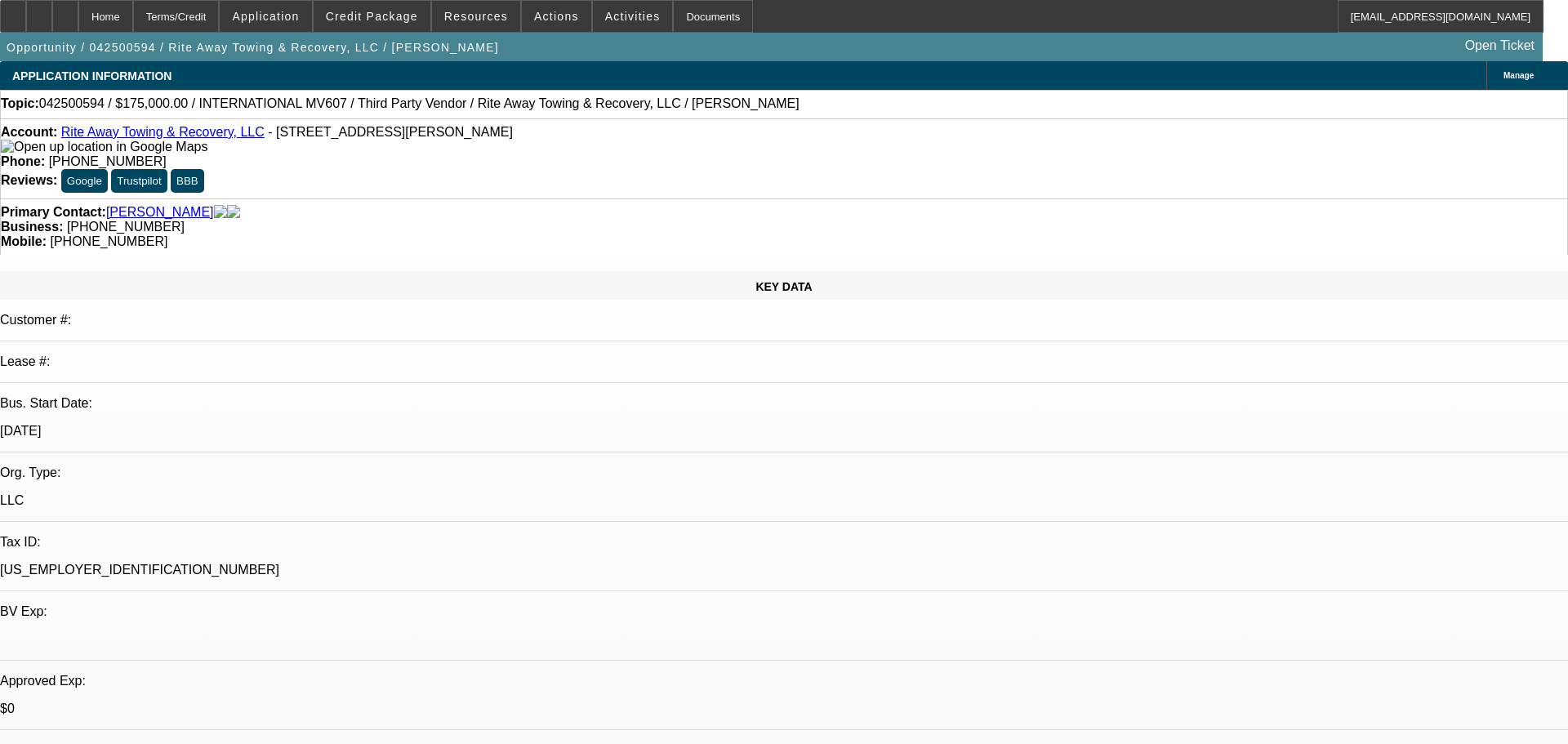
select select "6"
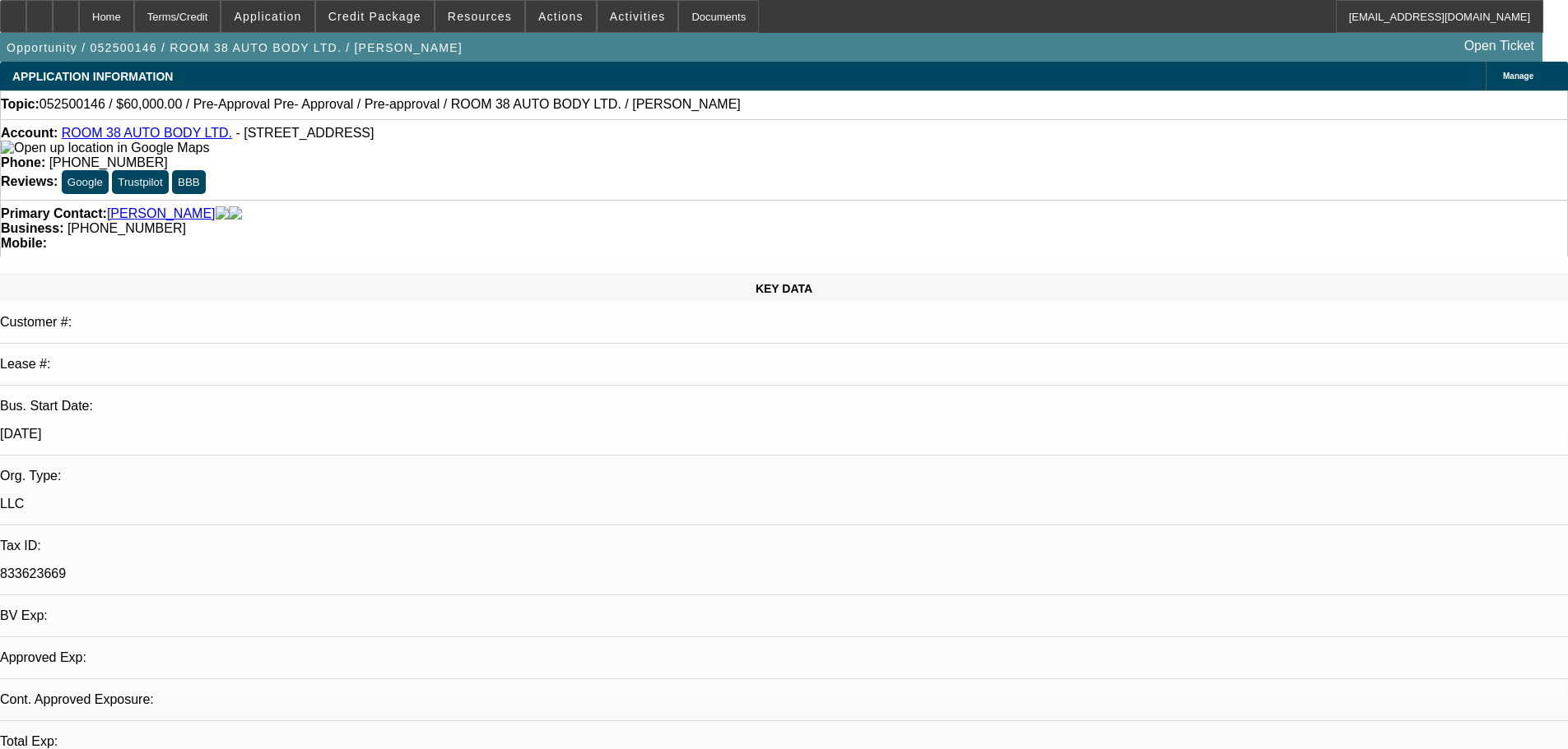
select select "0"
select select "2"
select select "0.1"
select select "4"
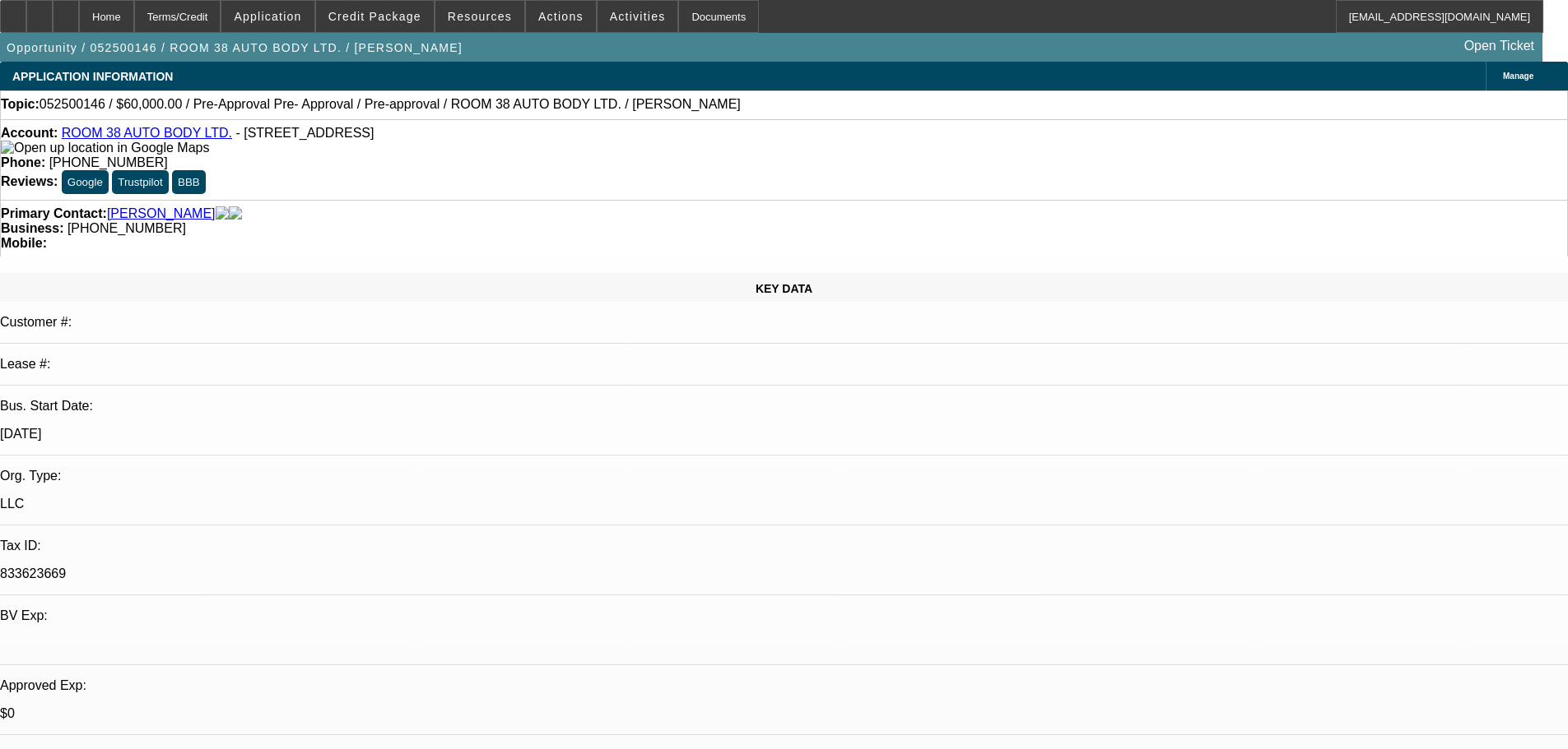
scroll to position [165, 0]
click at [367, 13] on span "Credit Package" at bounding box center [375, 16] width 93 height 13
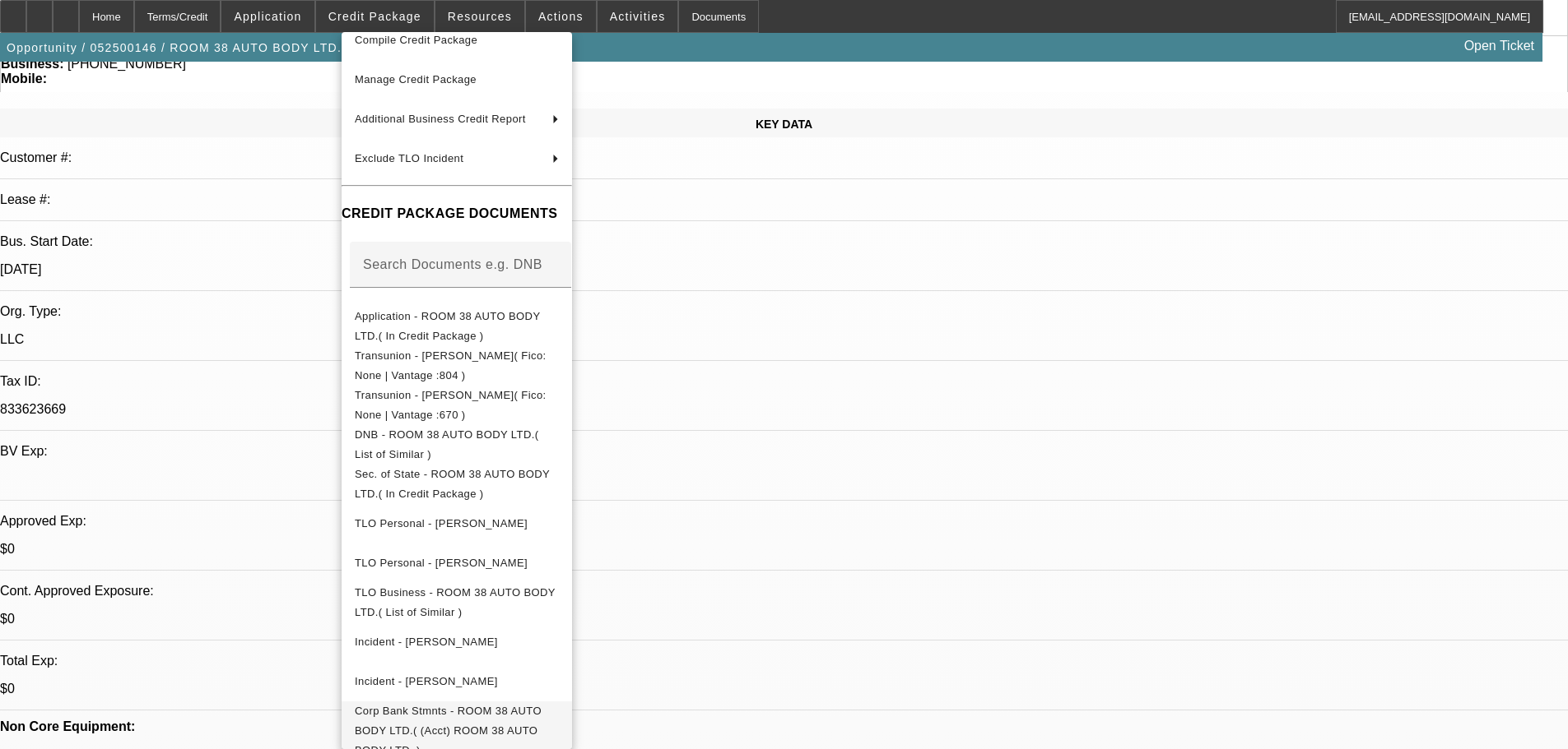
click at [558, 702] on span "Corp Bank Stmnts - ROOM 38 AUTO BODY LTD.( (Acct) ROOM 38 AUTO BODY LTD. )" at bounding box center [457, 731] width 204 height 59
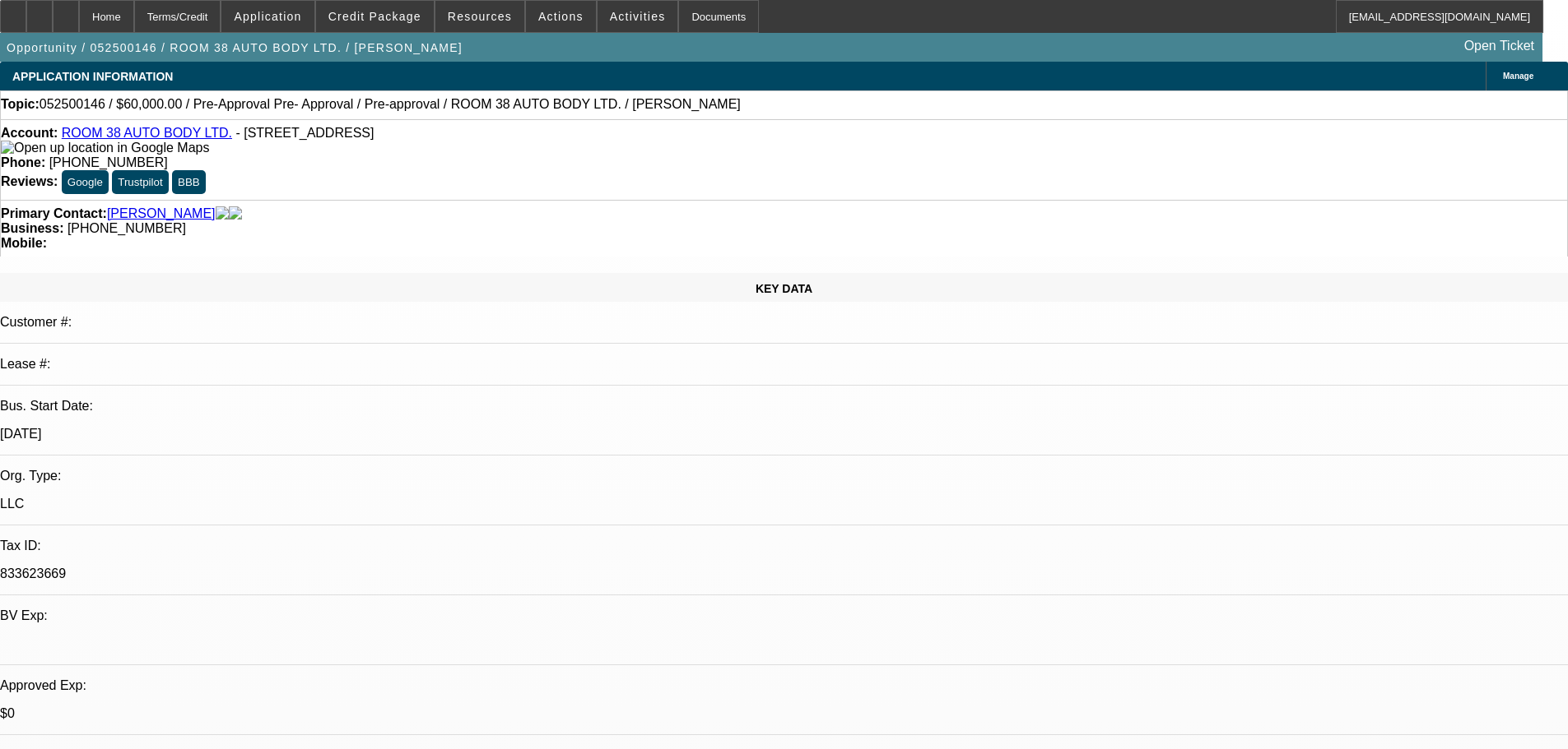
scroll to position [0, 0]
drag, startPoint x: 1305, startPoint y: 235, endPoint x: 1370, endPoint y: 239, distance: 65.1
copy b "(330) 564-3973"
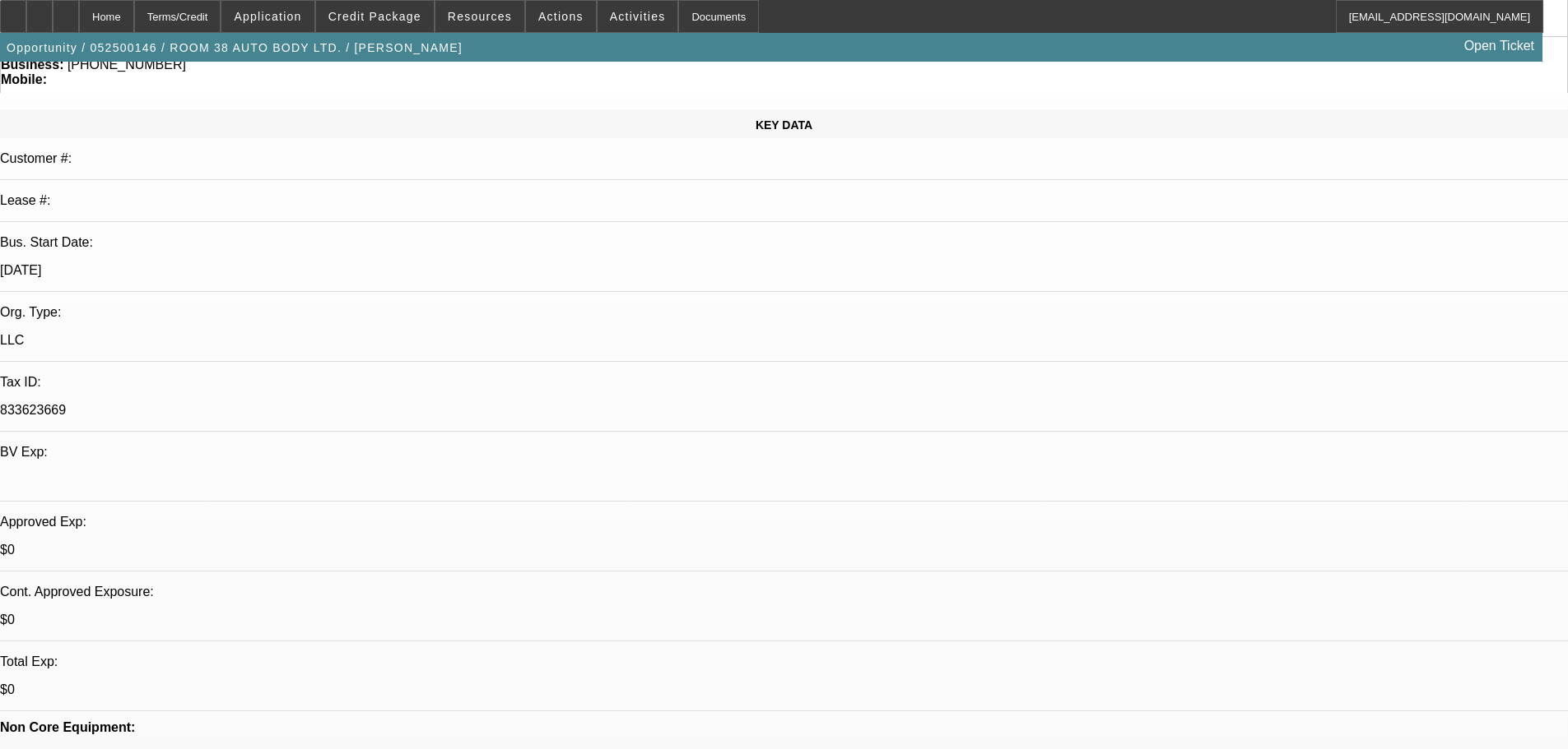
scroll to position [165, 0]
click at [383, 12] on span "Credit Package" at bounding box center [375, 16] width 93 height 13
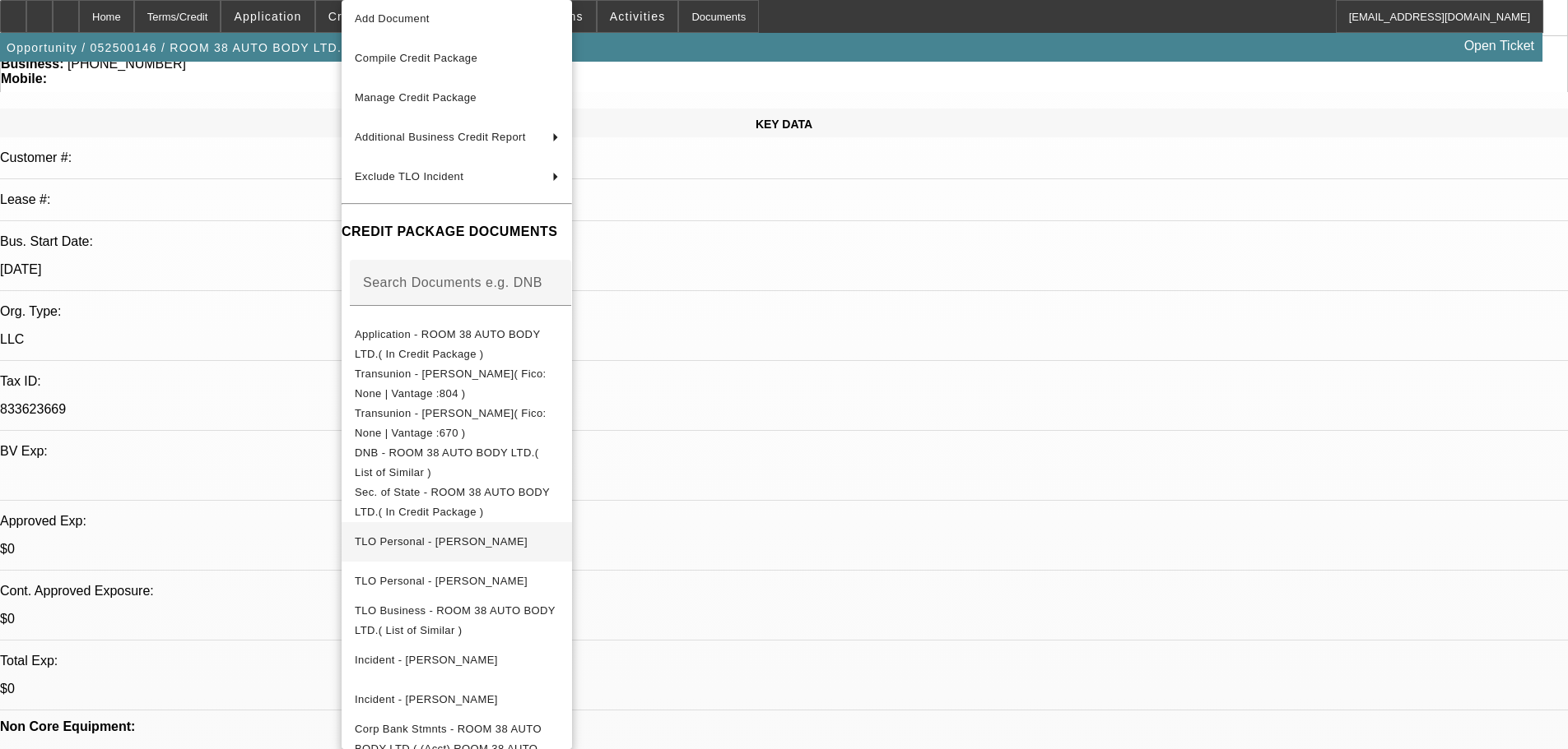
scroll to position [65, 0]
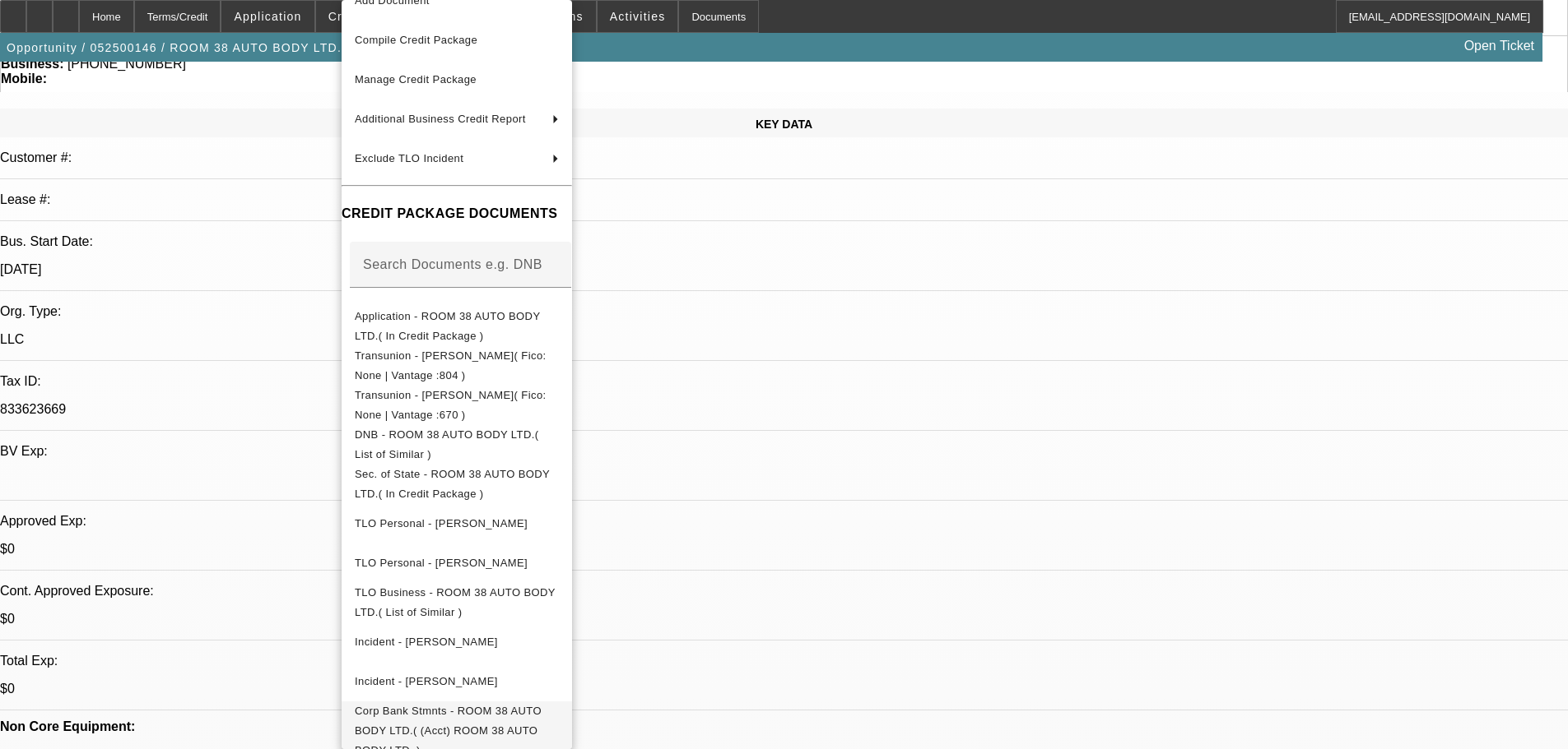
click at [558, 721] on span "Corp Bank Stmnts - ROOM 38 AUTO BODY LTD.( (Acct) ROOM 38 AUTO BODY LTD. )" at bounding box center [457, 731] width 204 height 59
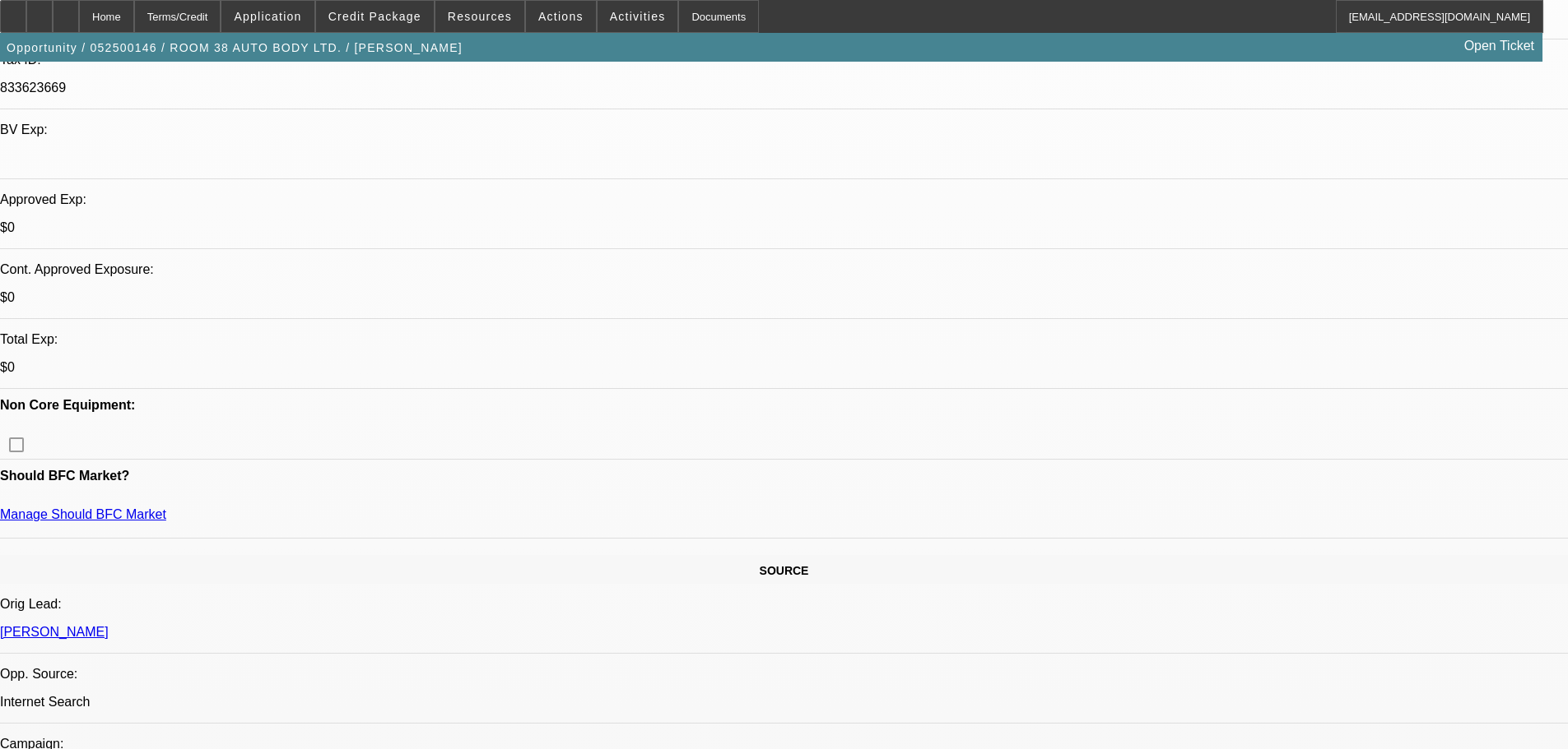
scroll to position [494, 0]
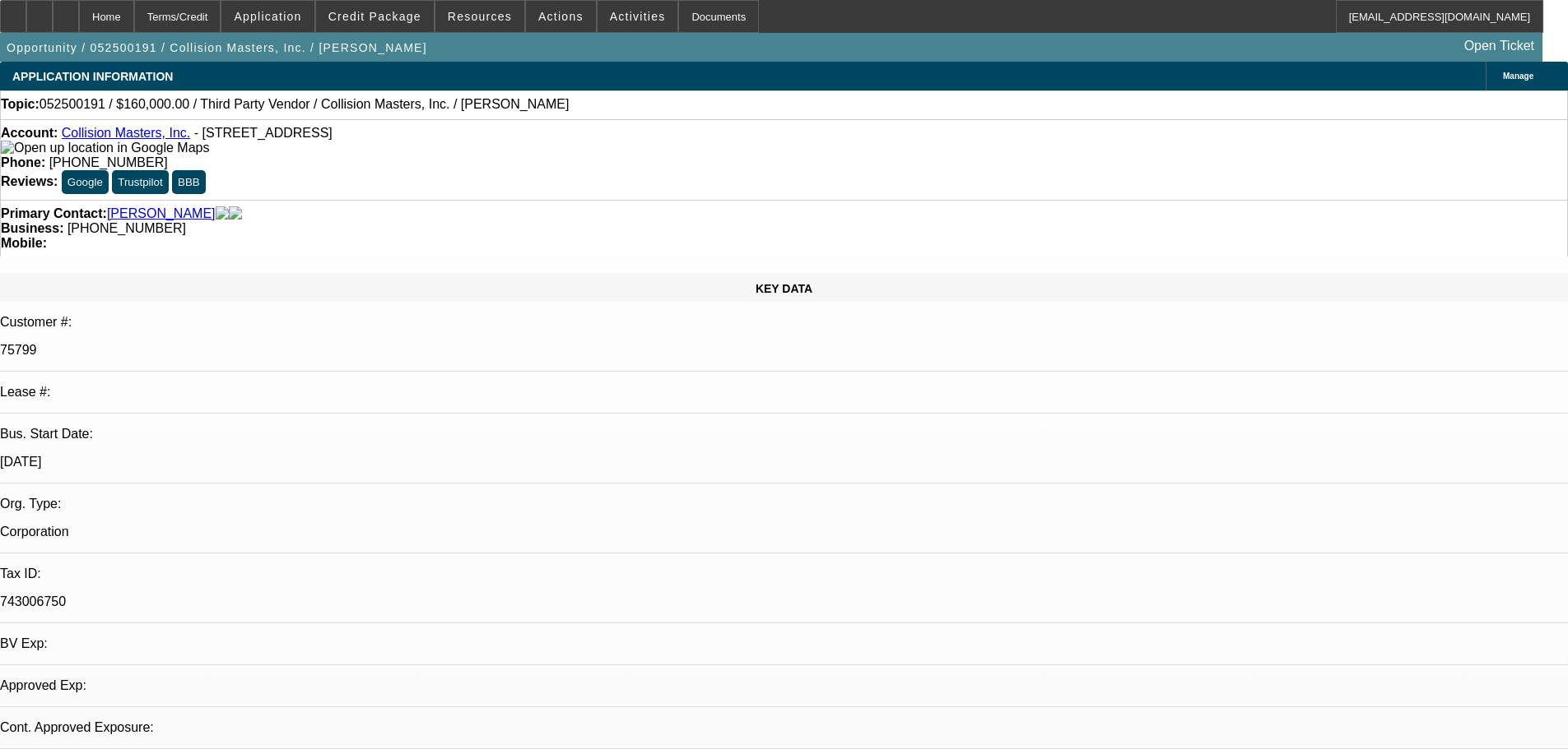
select select "0"
select select "2"
select select "0.1"
select select "4"
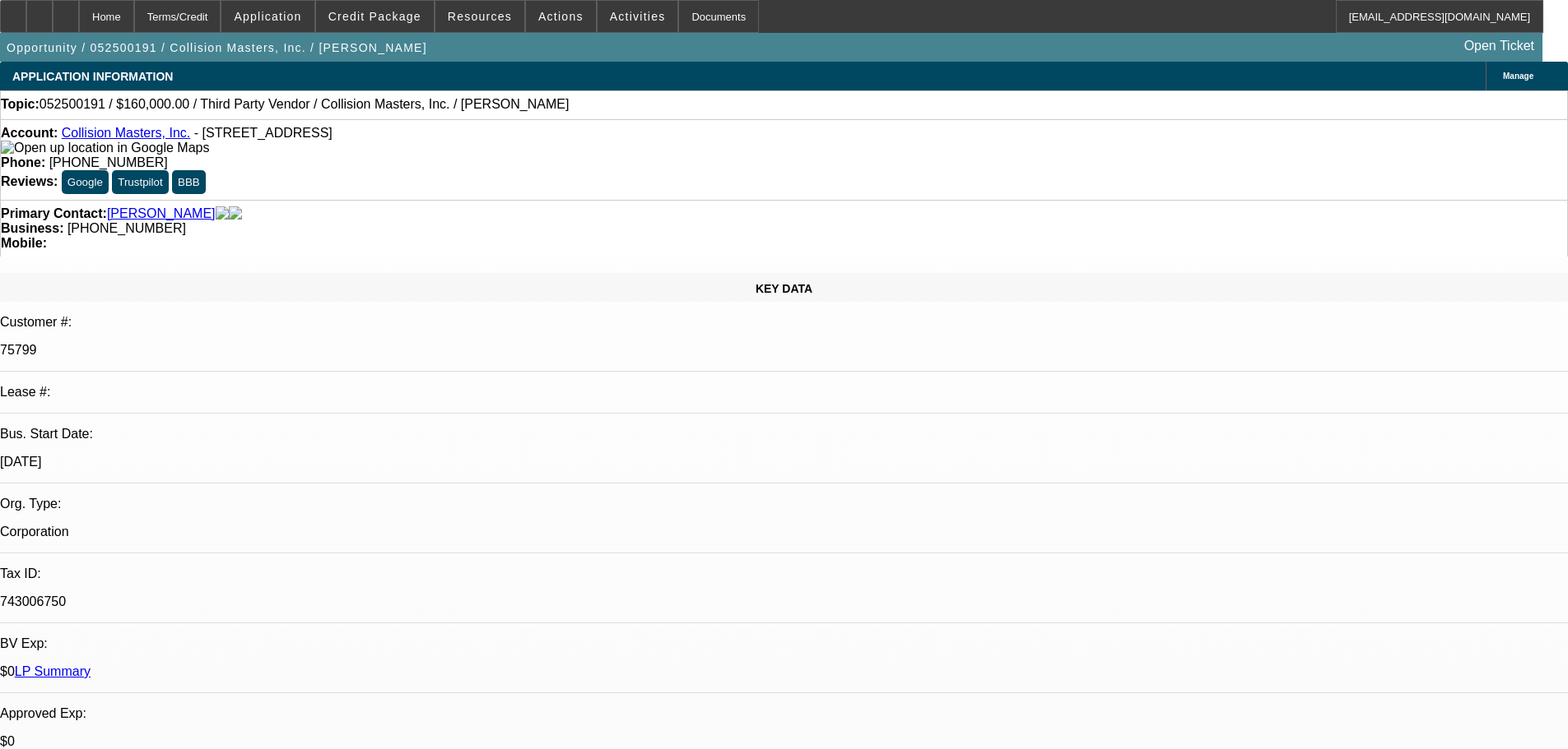
drag, startPoint x: 1125, startPoint y: 237, endPoint x: 1192, endPoint y: 235, distance: 67.0
copy b "[PHONE_NUMBER]"
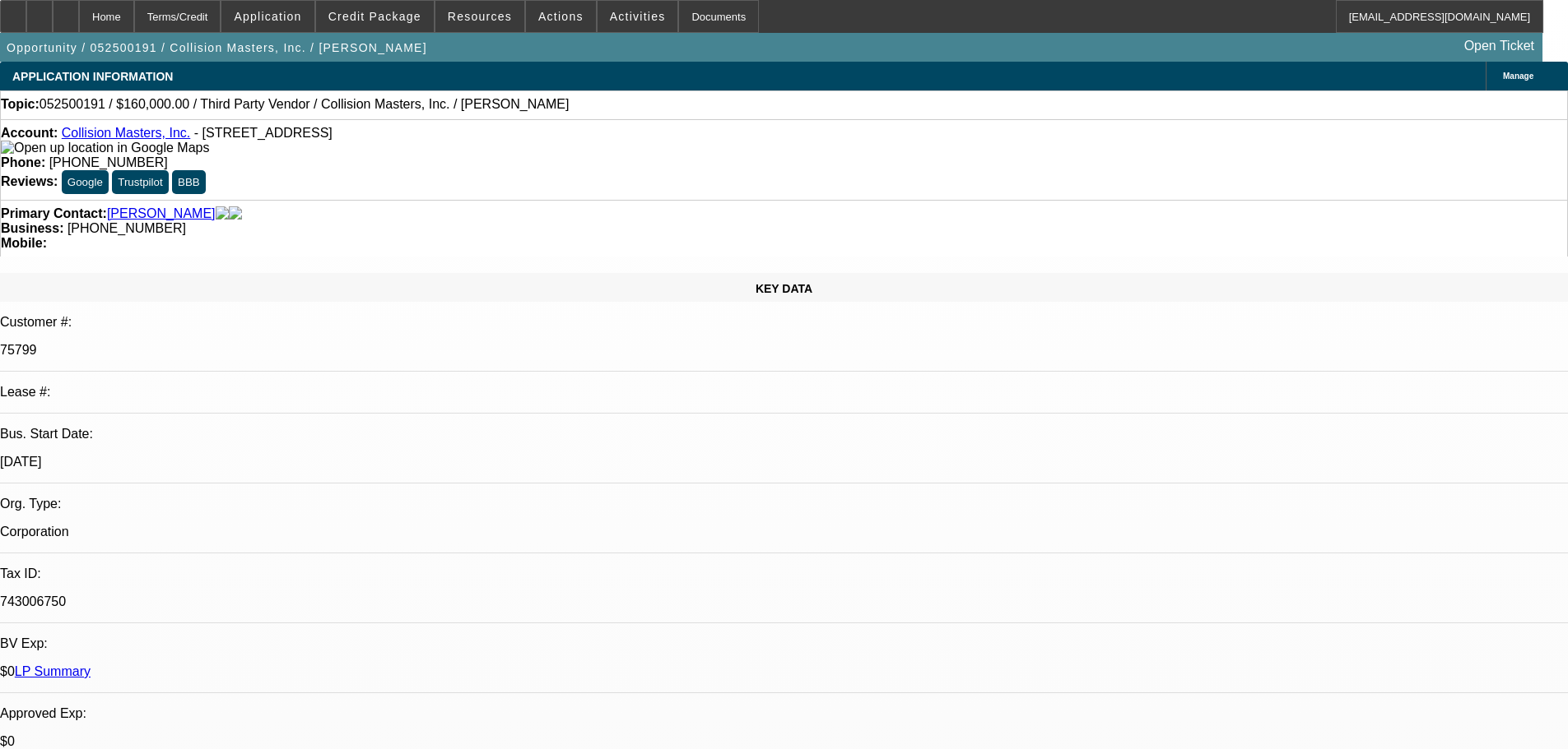
scroll to position [259, 0]
drag, startPoint x: 1439, startPoint y: 517, endPoint x: 1530, endPoint y: 515, distance: 91.0
copy div "[PHONE_NUMBER]"
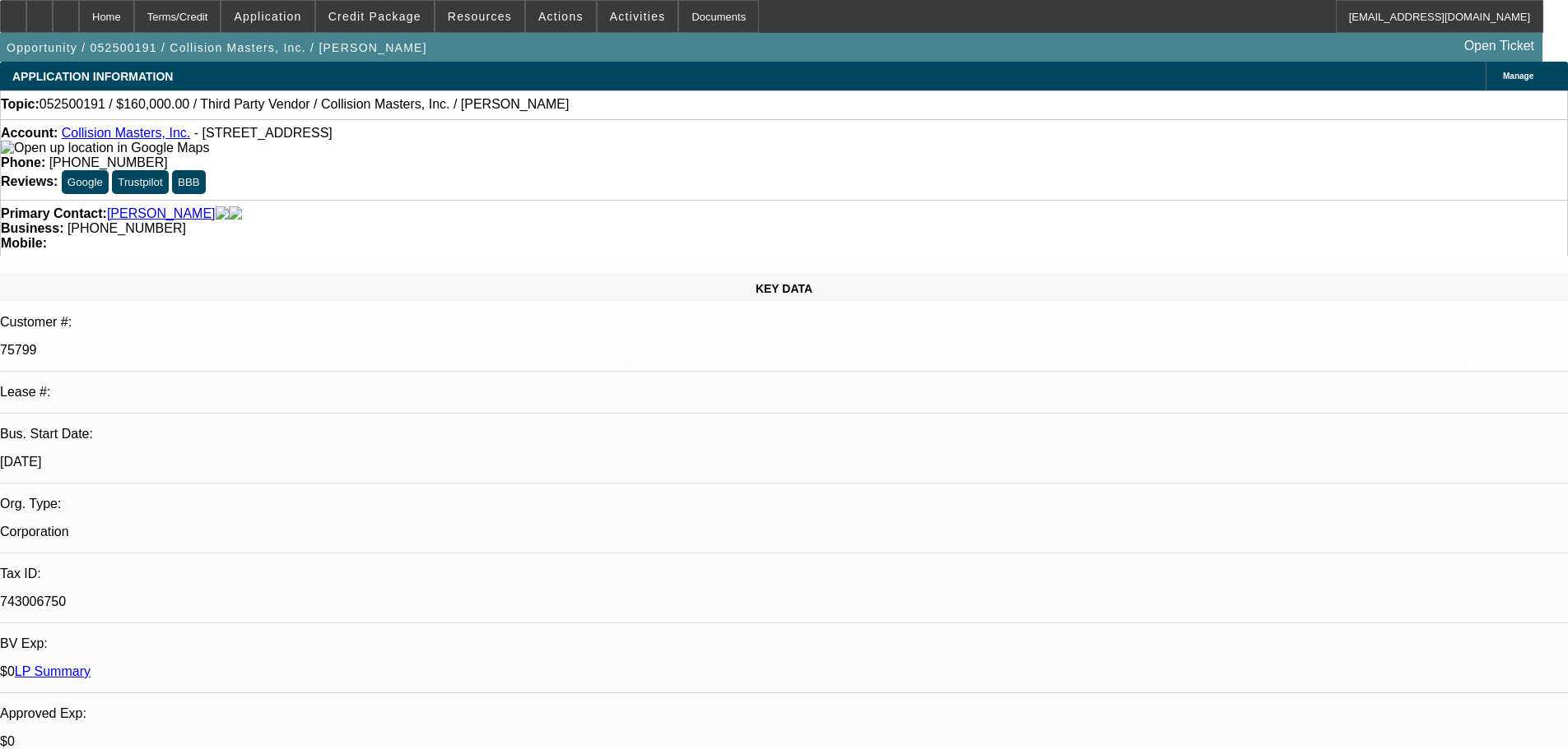
drag, startPoint x: 1234, startPoint y: 238, endPoint x: 1257, endPoint y: 235, distance: 23.2
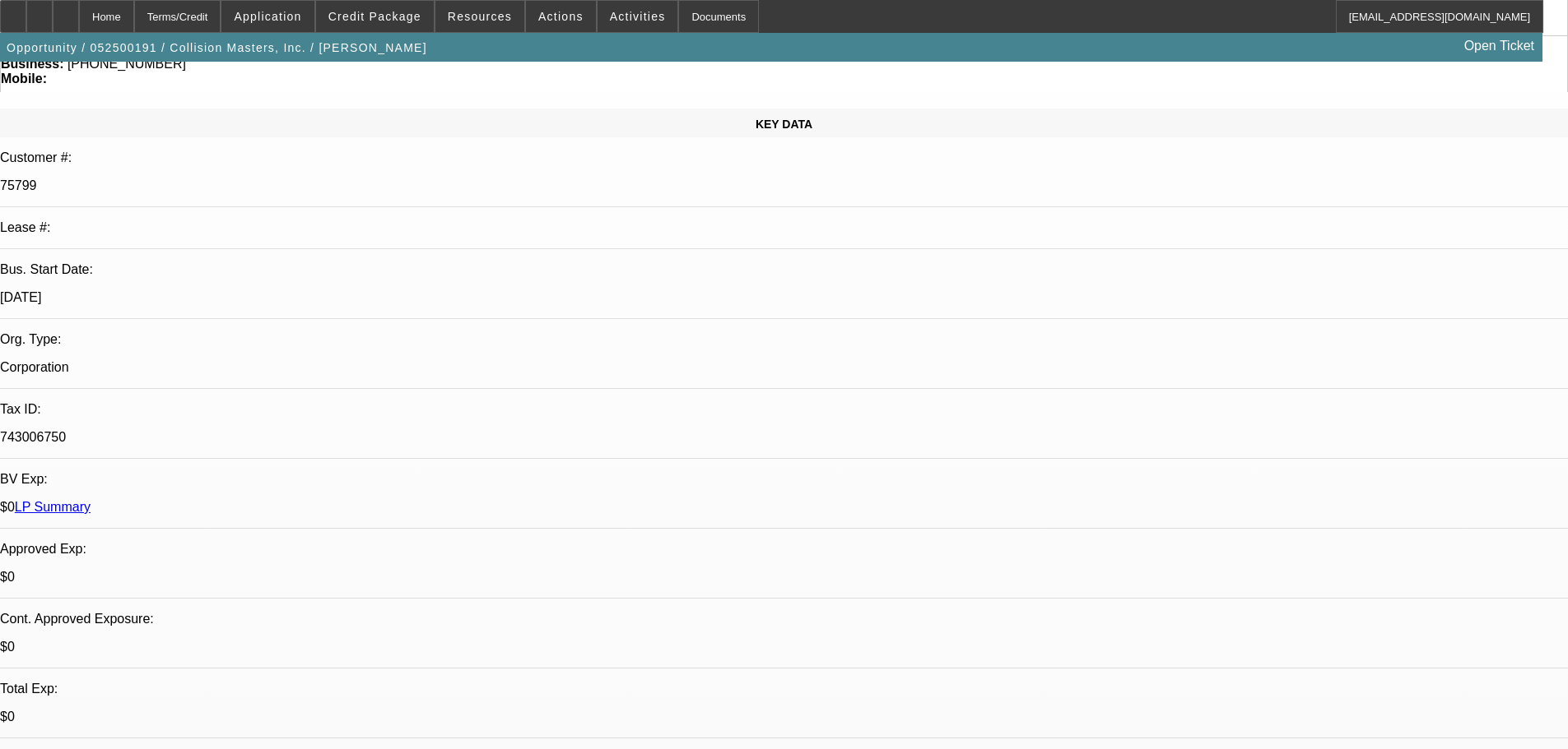
scroll to position [165, 0]
drag, startPoint x: 1438, startPoint y: 519, endPoint x: 1520, endPoint y: 514, distance: 82.2
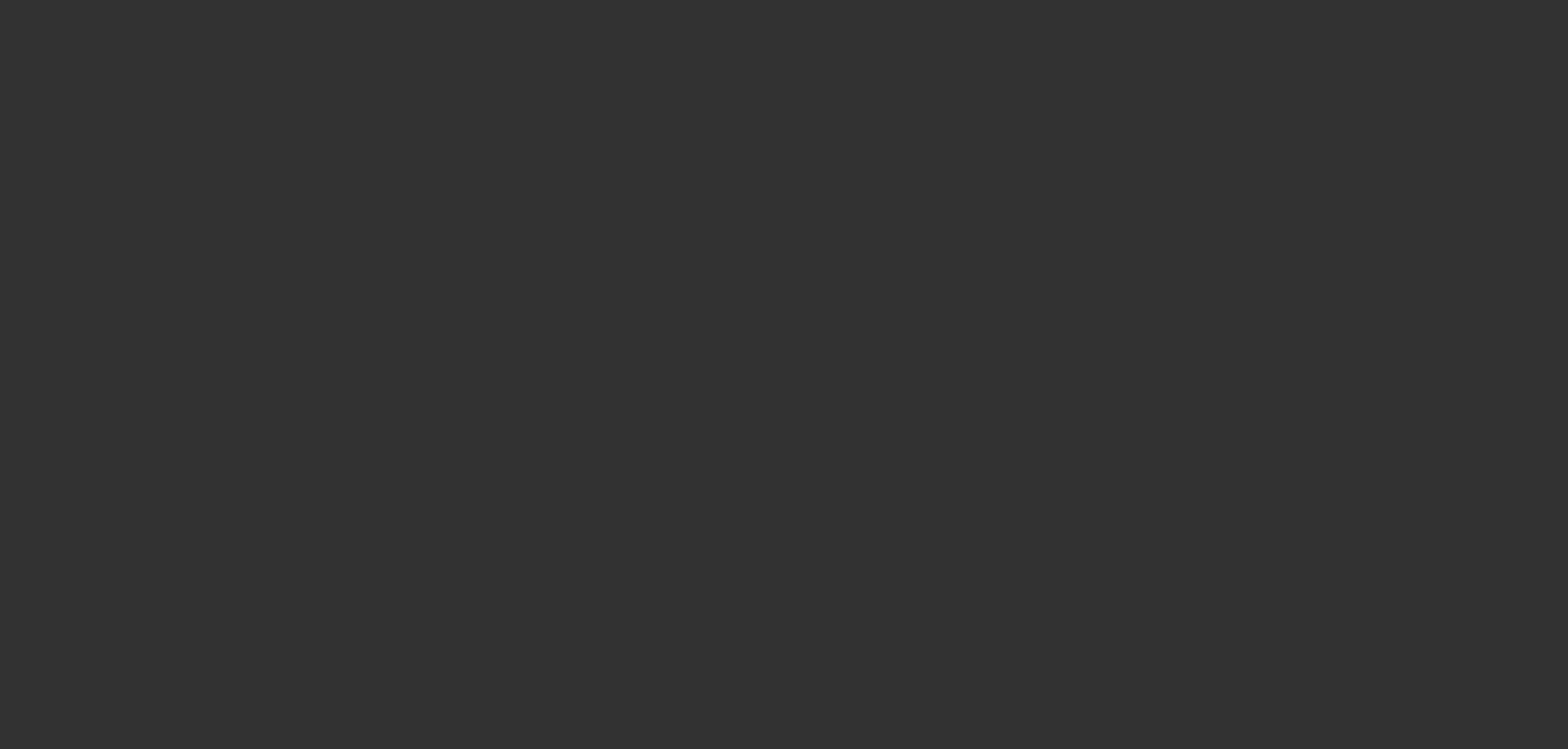
select select "0"
select select "6"
select select "0"
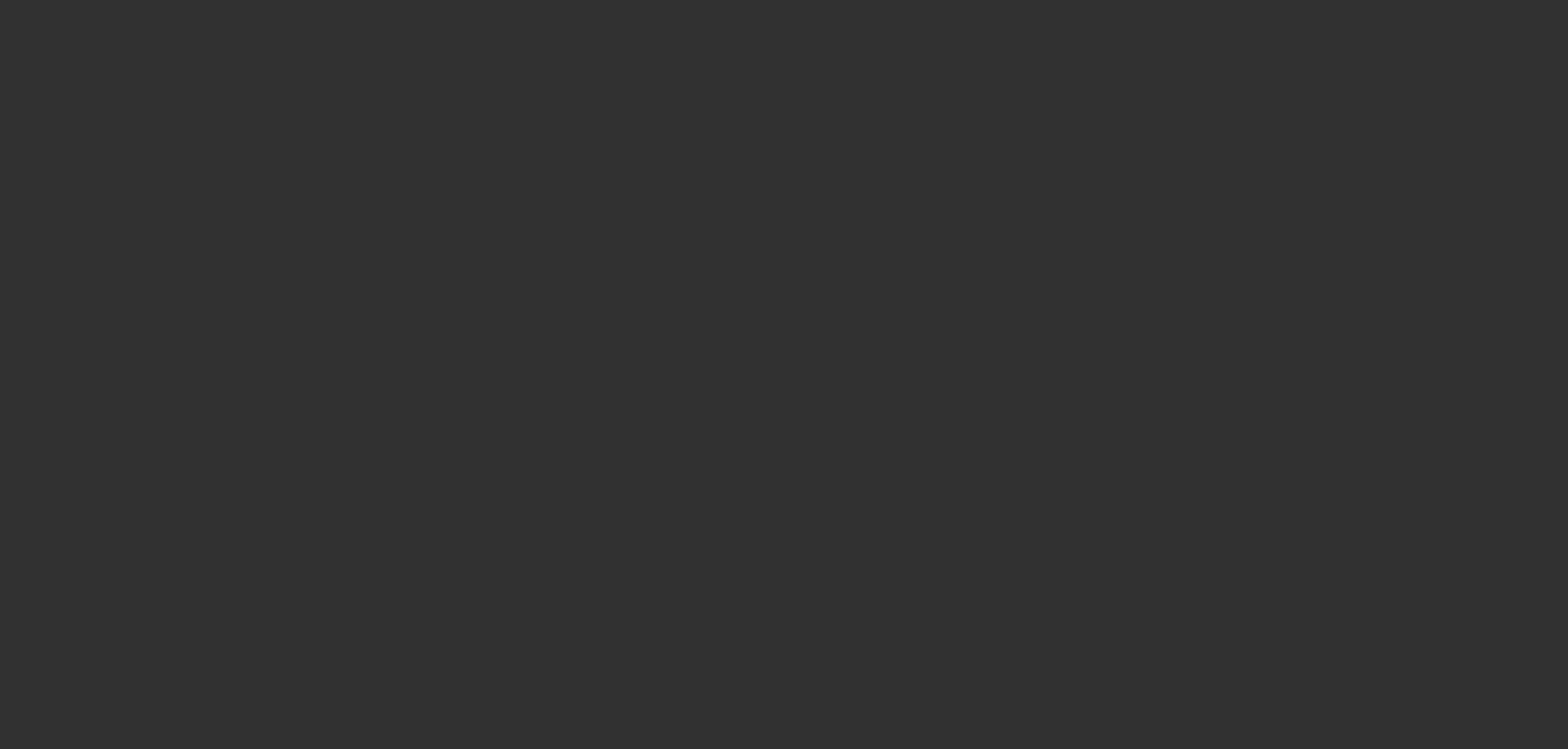
select select "0"
select select "6"
select select "0"
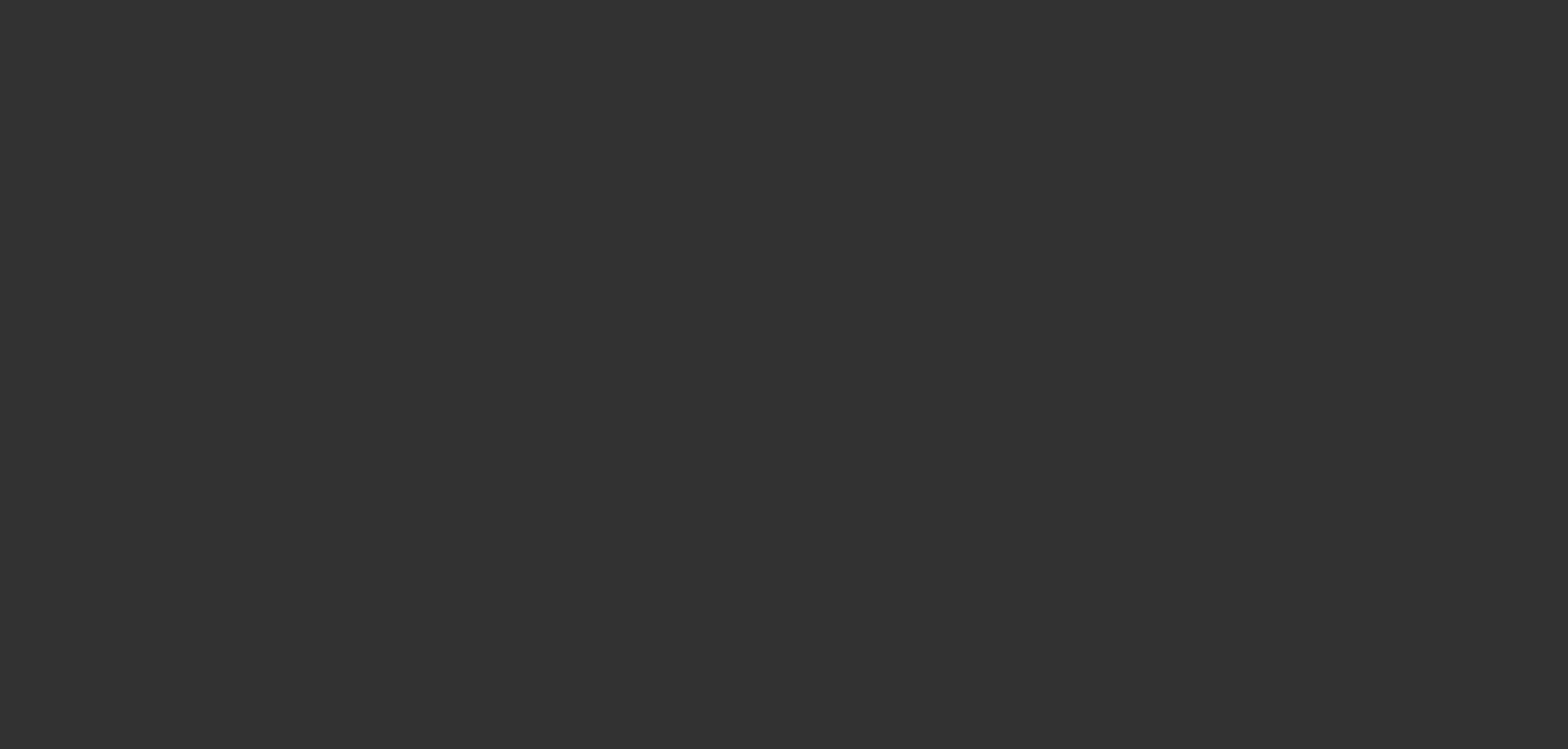
select select "0"
select select "6"
select select "0"
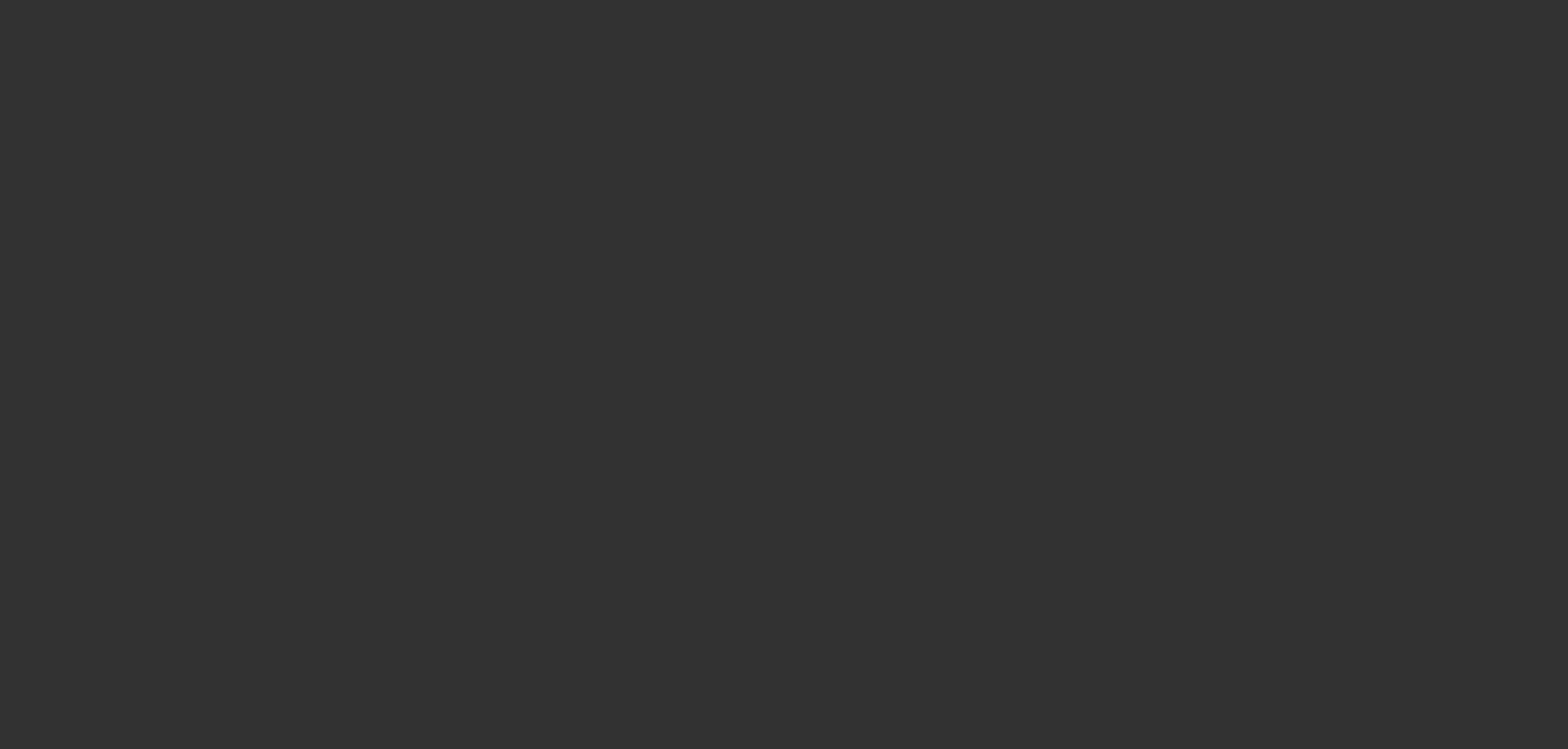
select select "6"
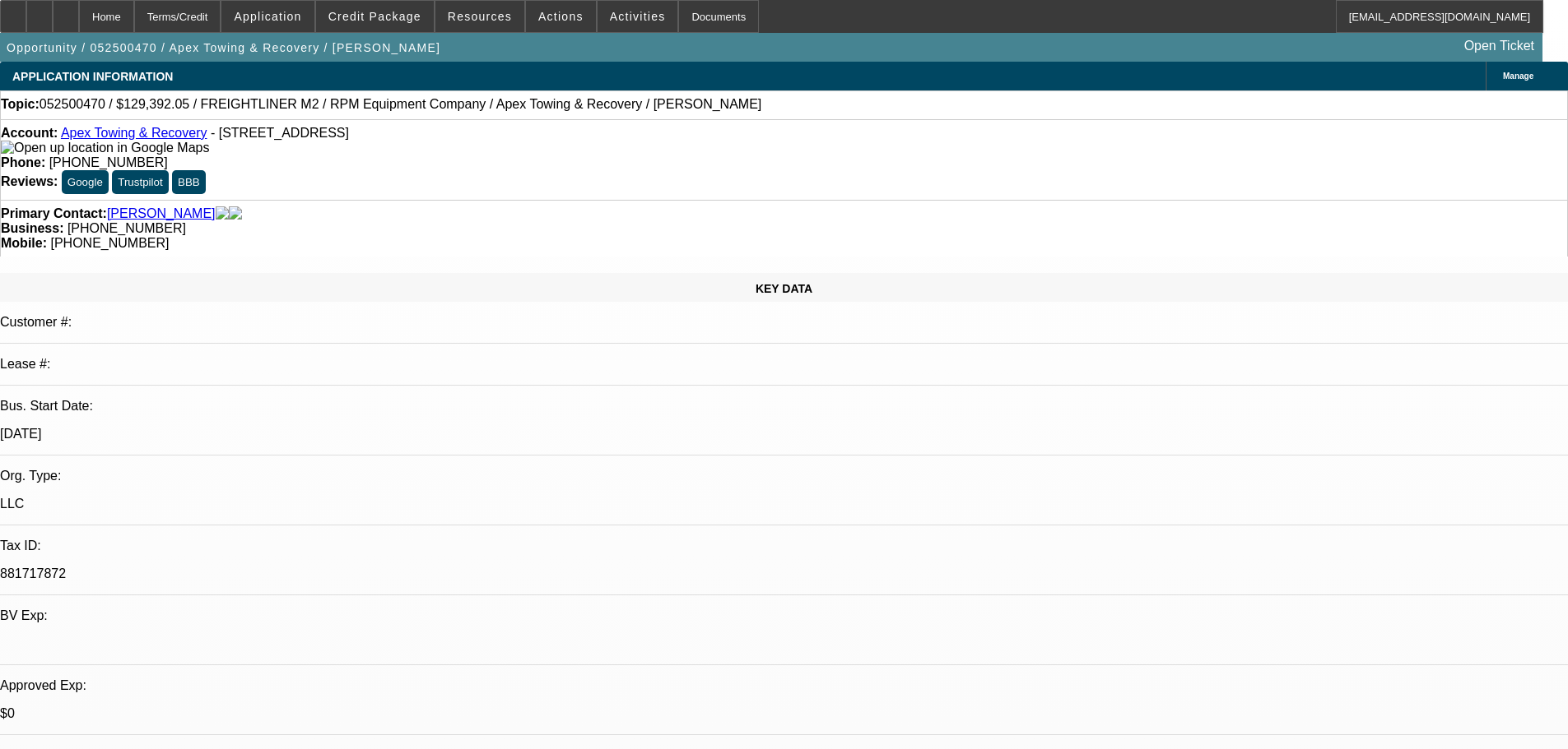
scroll to position [21, 0]
drag, startPoint x: 1140, startPoint y: 411, endPoint x: 1153, endPoint y: 411, distance: 13.0
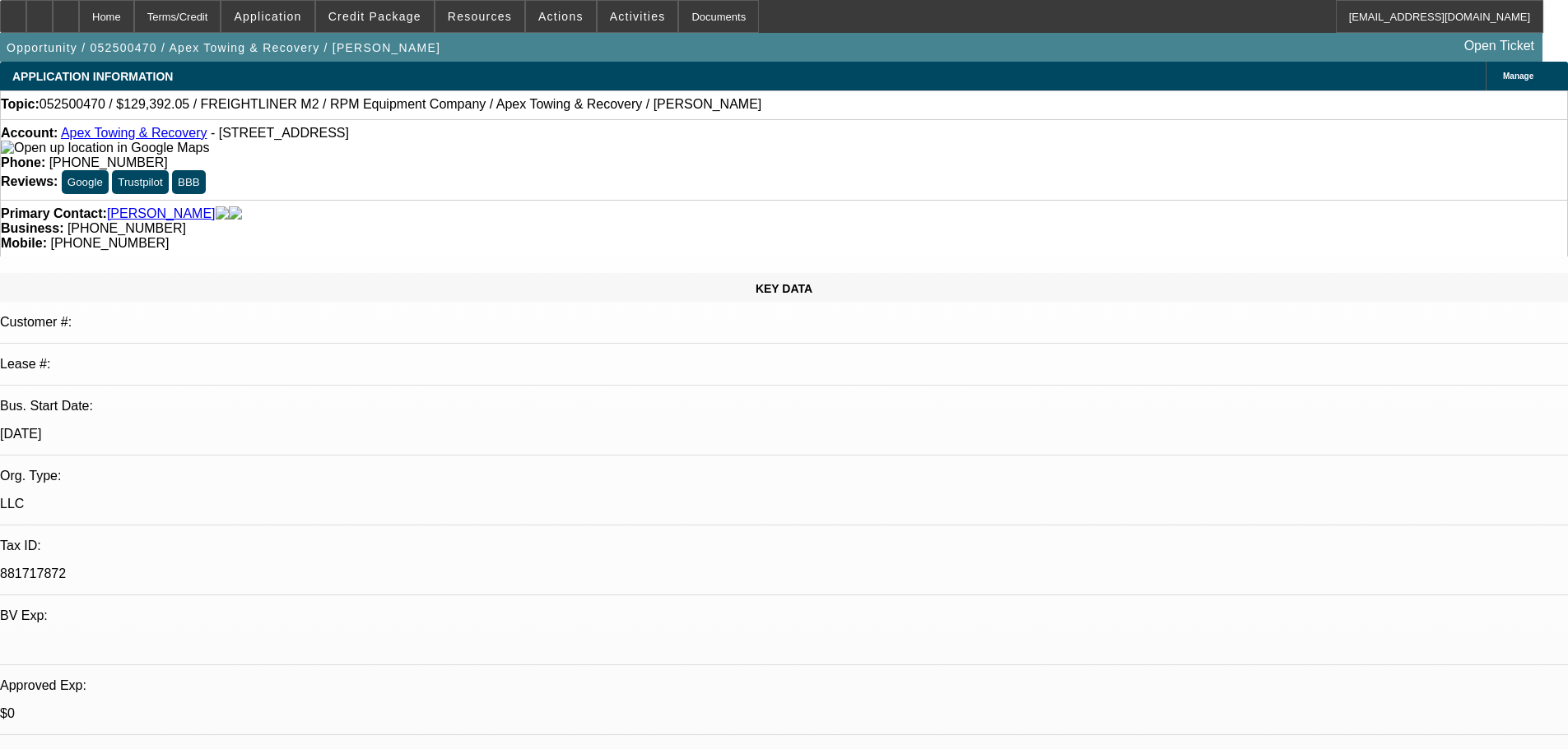
drag, startPoint x: 1290, startPoint y: 469, endPoint x: 1386, endPoint y: 478, distance: 96.4
drag, startPoint x: 1420, startPoint y: 479, endPoint x: 1403, endPoint y: 473, distance: 18.0
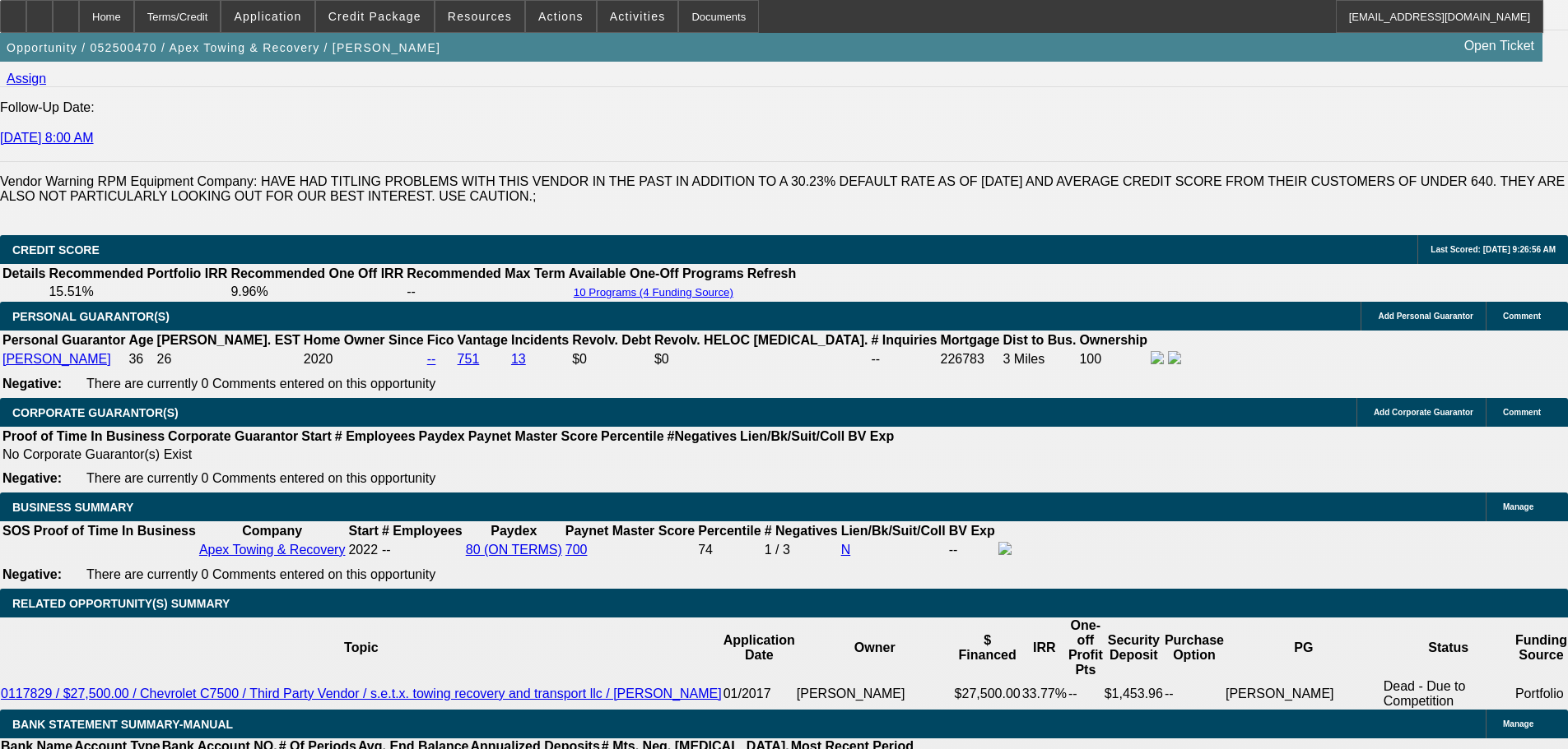
scroll to position [2393, 0]
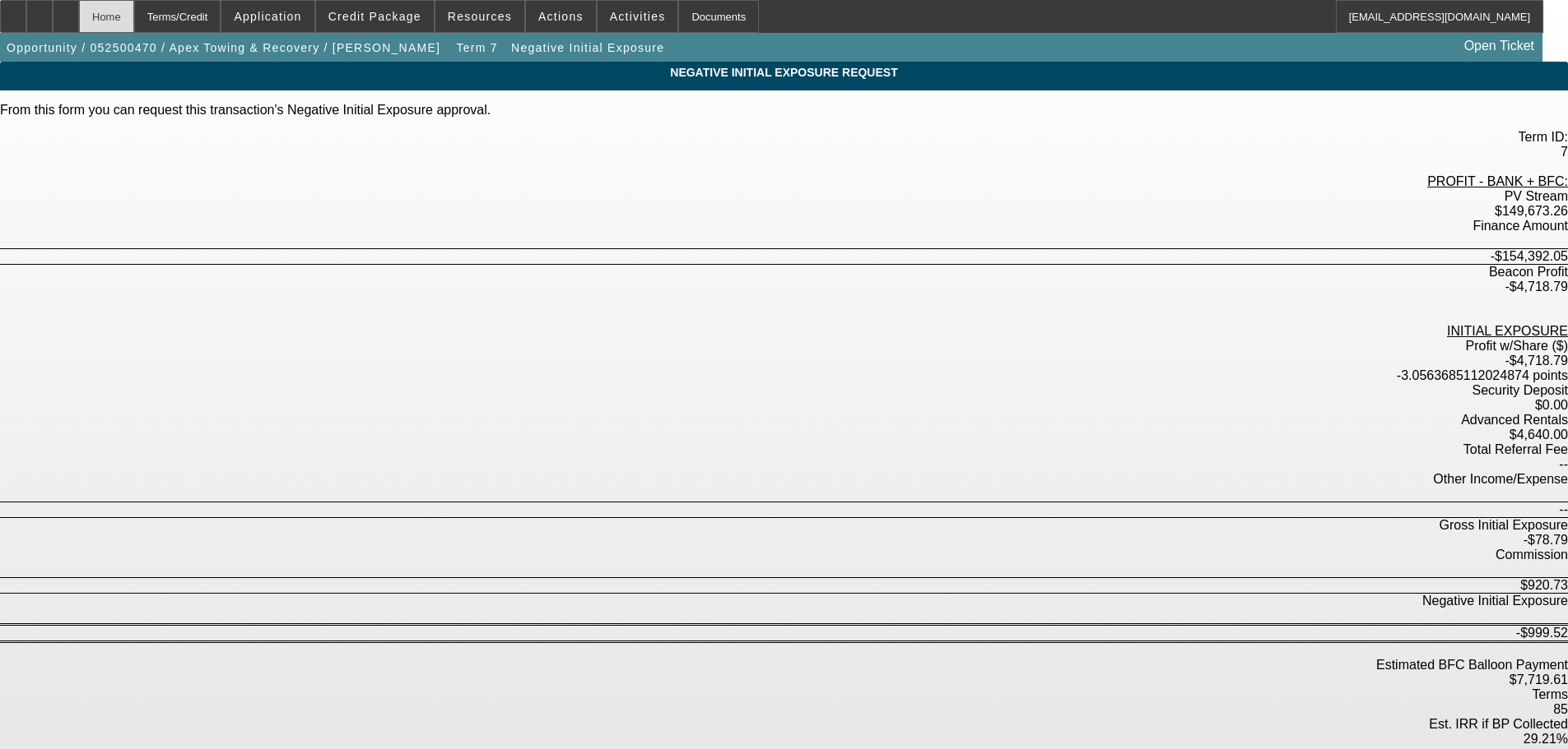
click at [134, 27] on div "Home" at bounding box center [107, 16] width 55 height 33
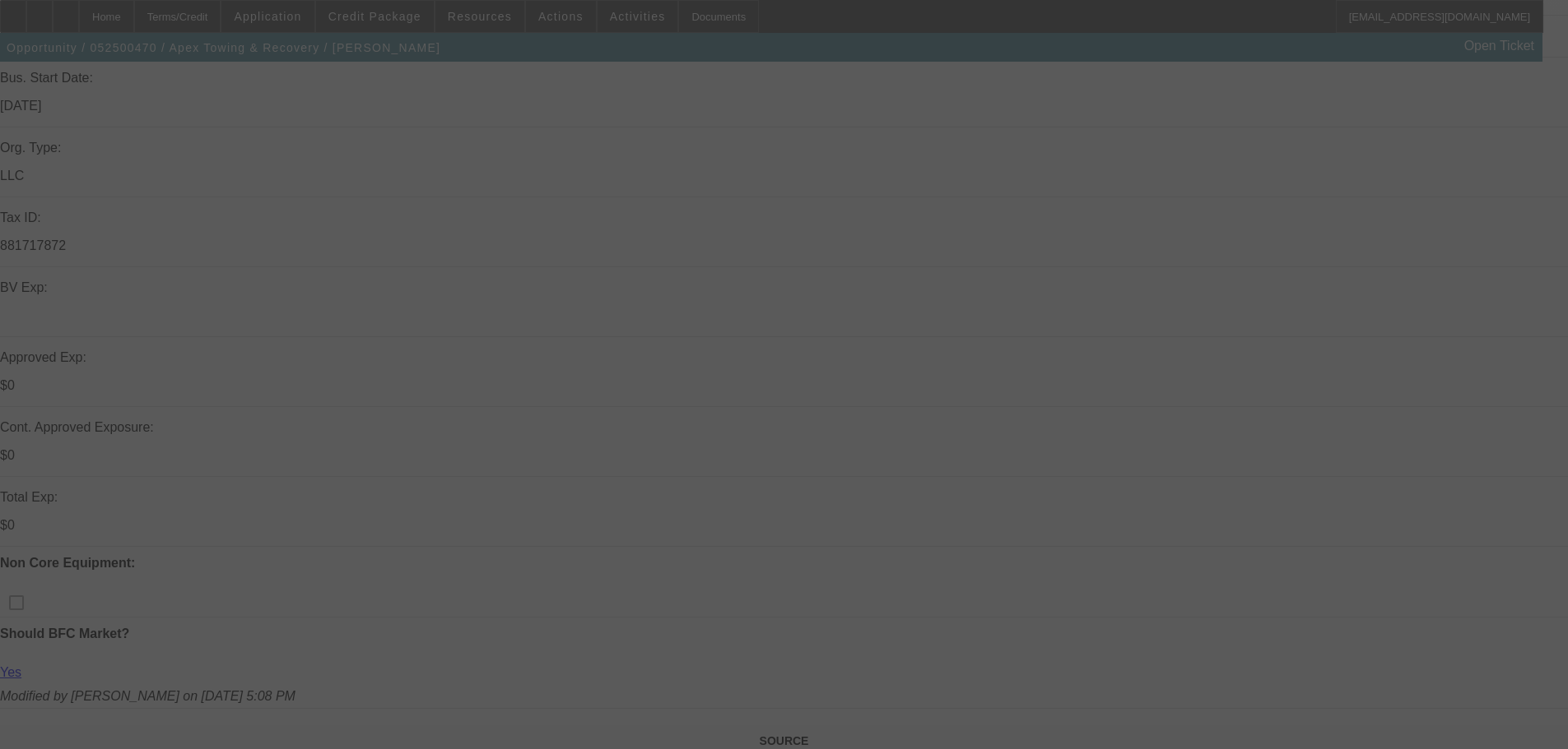
scroll to position [329, 0]
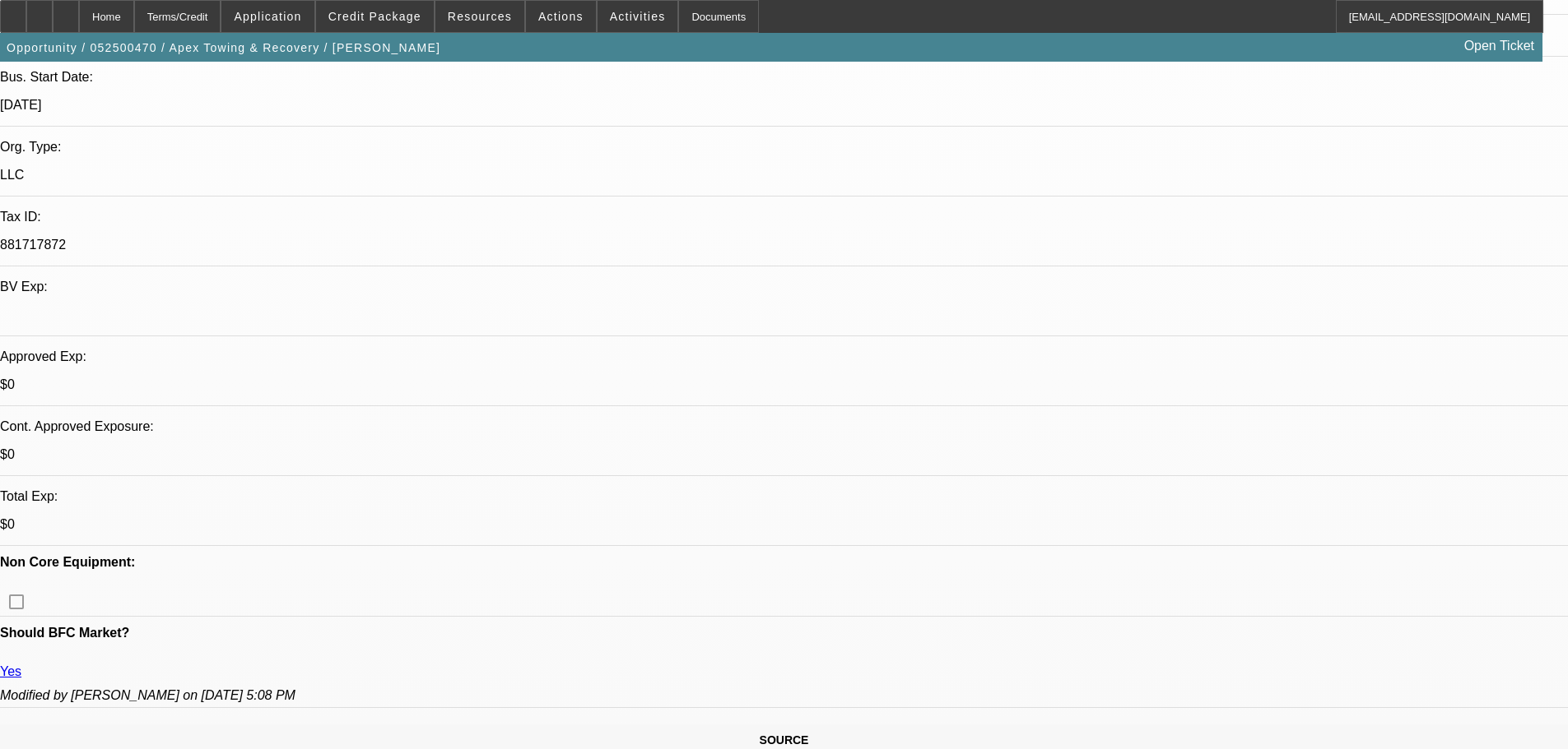
select select "0"
select select "6"
select select "0"
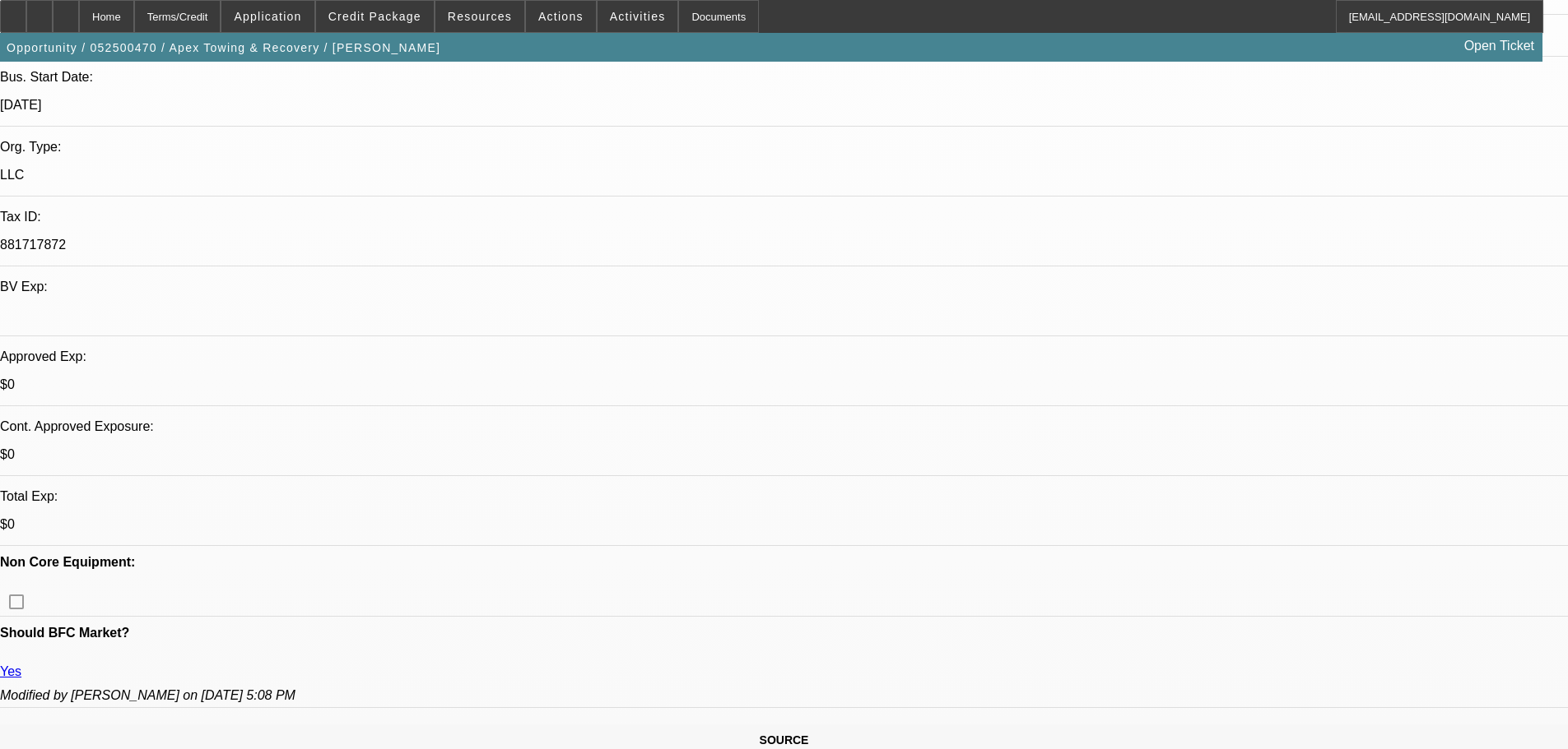
select select "0"
select select "6"
select select "0"
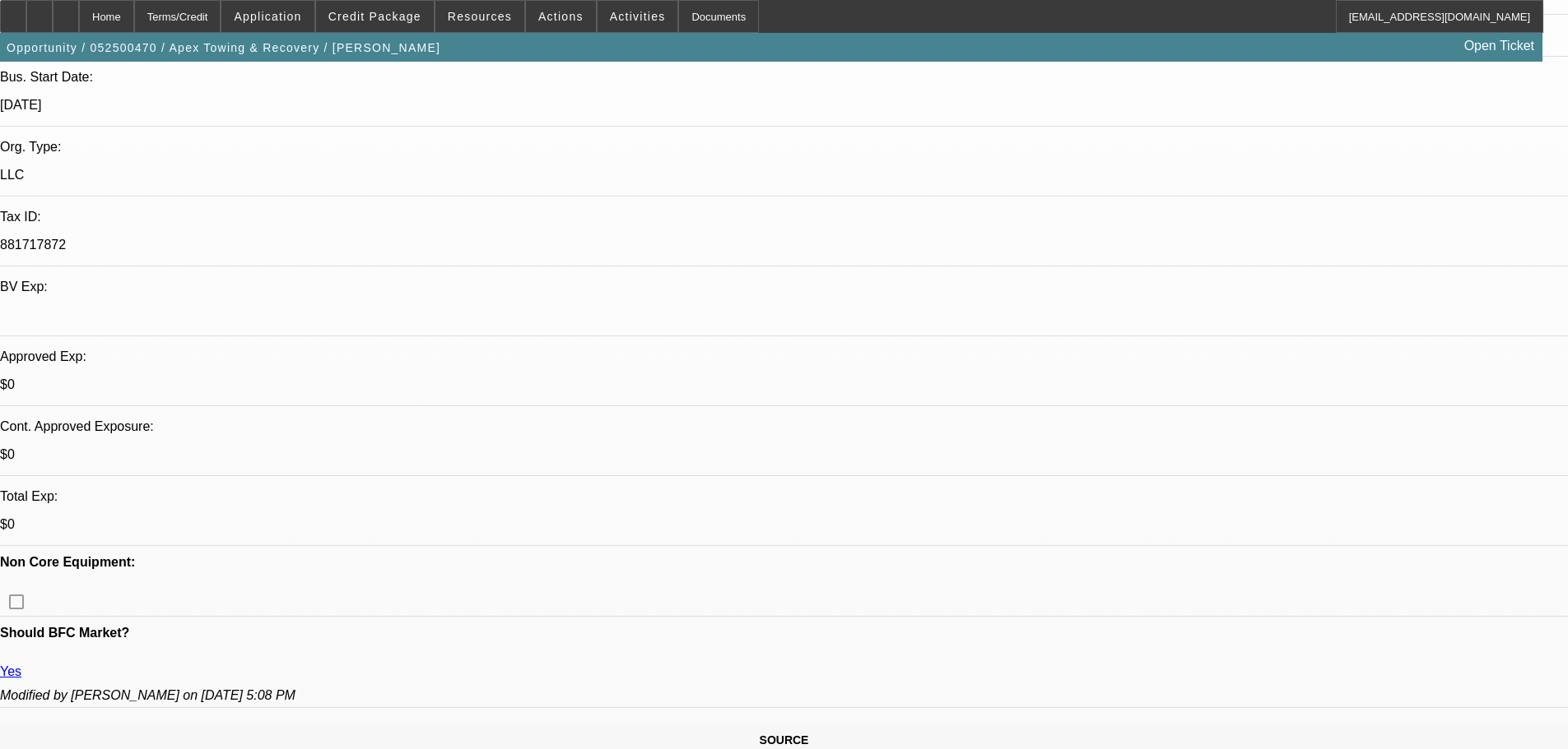
select select "0"
select select "6"
select select "0"
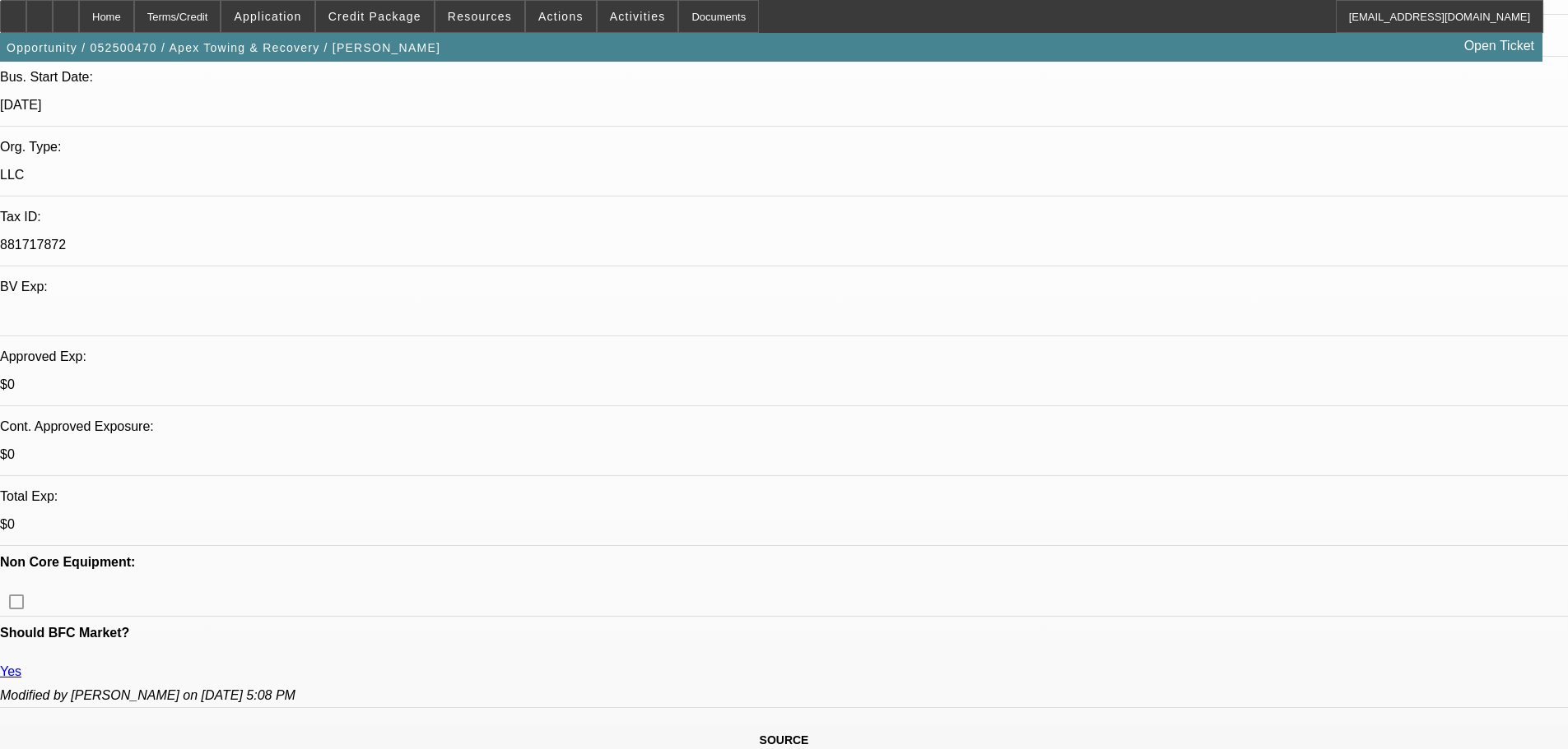
select select "6"
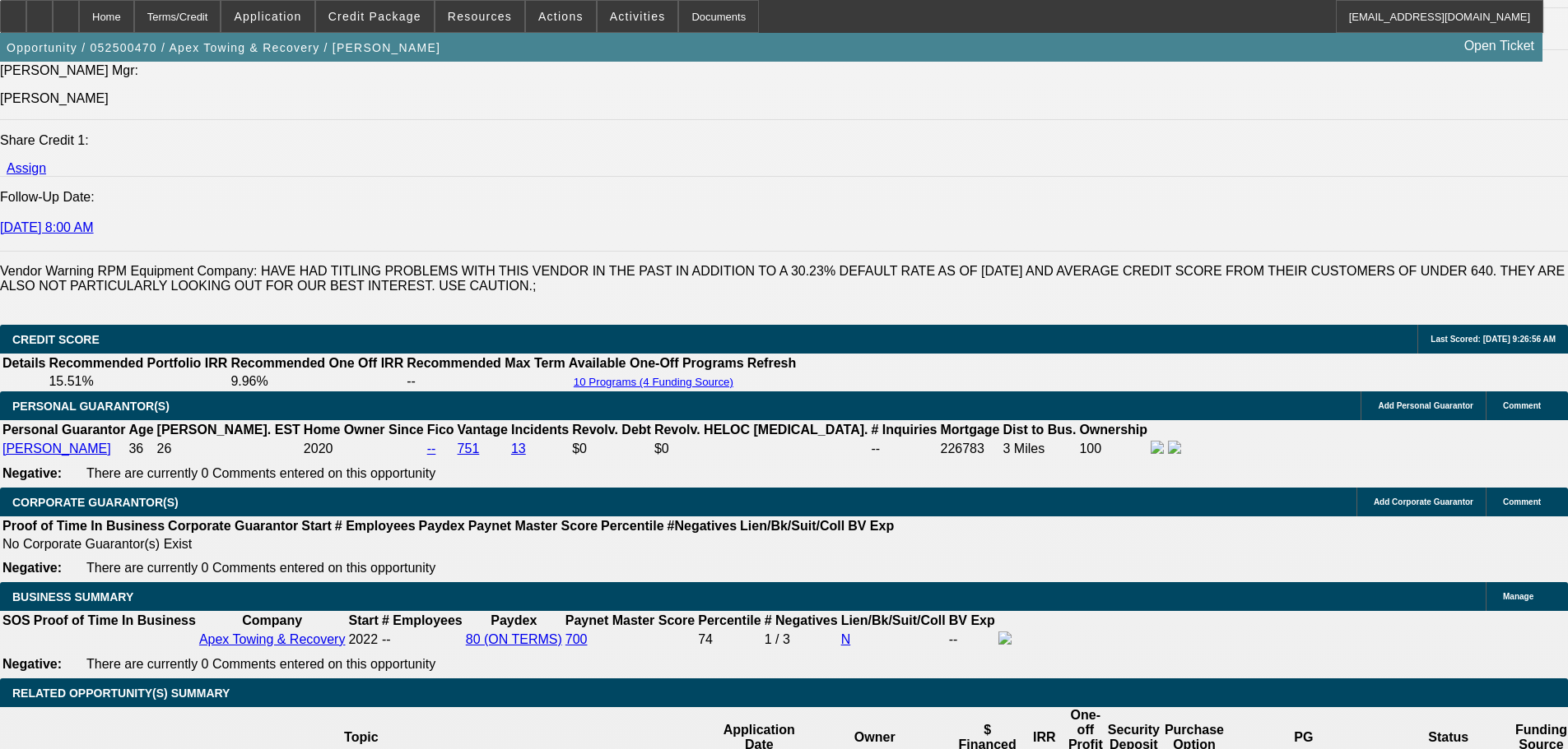
scroll to position [2139, 0]
